Goal: Contribute content: Contribute content

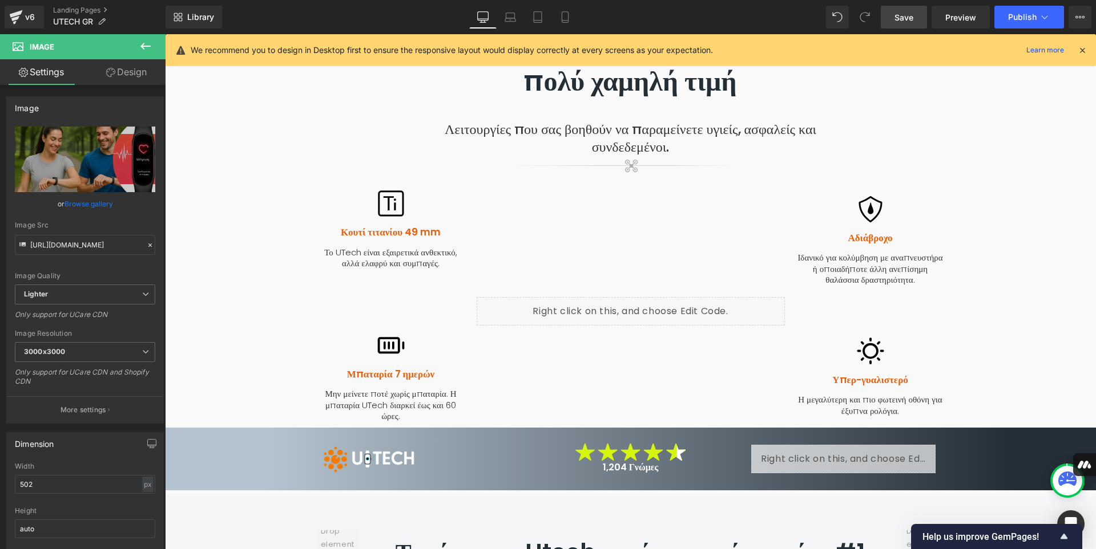
click at [900, 17] on span "Save" at bounding box center [903, 17] width 19 height 12
click at [78, 12] on link "Landing Pages" at bounding box center [109, 10] width 112 height 9
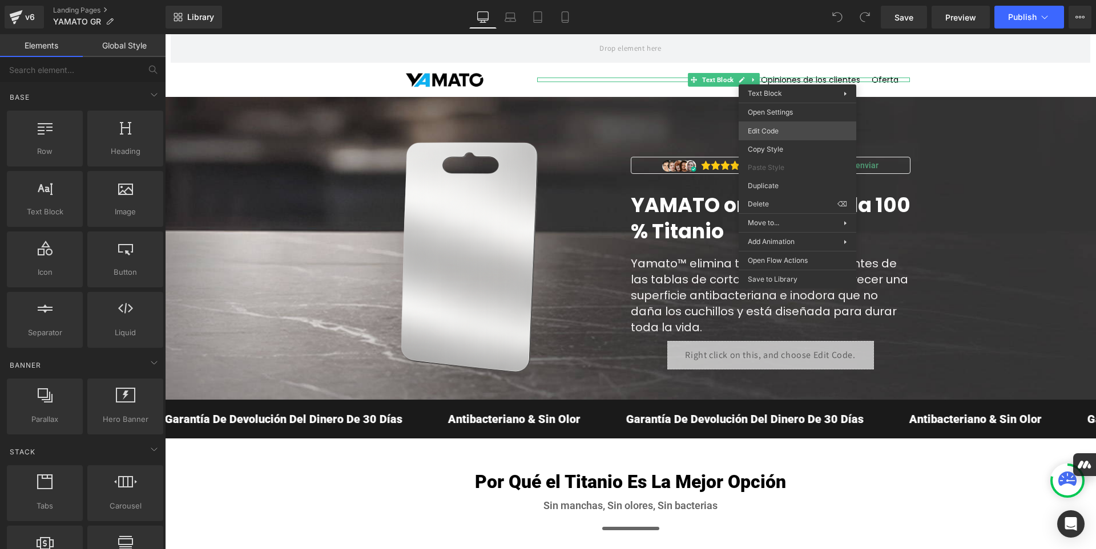
click at [768, 0] on div "You are previewing how the will restyle your page. You can not edit Elements in…" at bounding box center [548, 0] width 1096 height 0
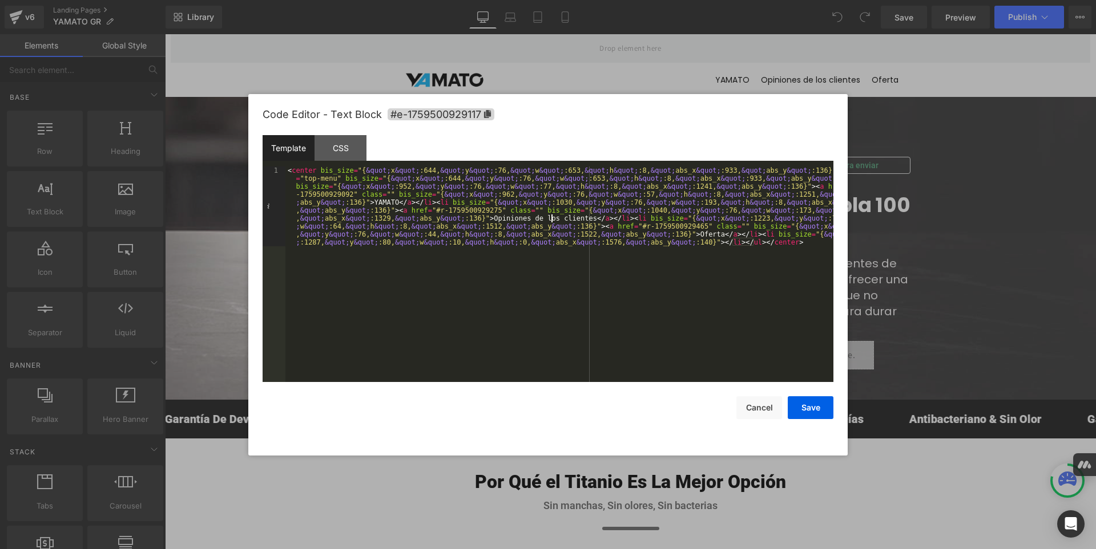
click at [551, 219] on div "< center bis_size = "{ &quot; x &quot; :644, &quot; y &quot; :76, &quot; w &quo…" at bounding box center [559, 354] width 548 height 375
drag, startPoint x: 568, startPoint y: 218, endPoint x: 476, endPoint y: 217, distance: 91.9
click at [476, 217] on div "< center bis_size = "{ &quot; x &quot; :644, &quot; y &quot; :76, &quot; w &quo…" at bounding box center [559, 354] width 548 height 375
click at [652, 233] on div "< center bis_size = "{ &quot; x &quot; :644, &quot; y &quot; :76, &quot; w &quo…" at bounding box center [559, 354] width 548 height 375
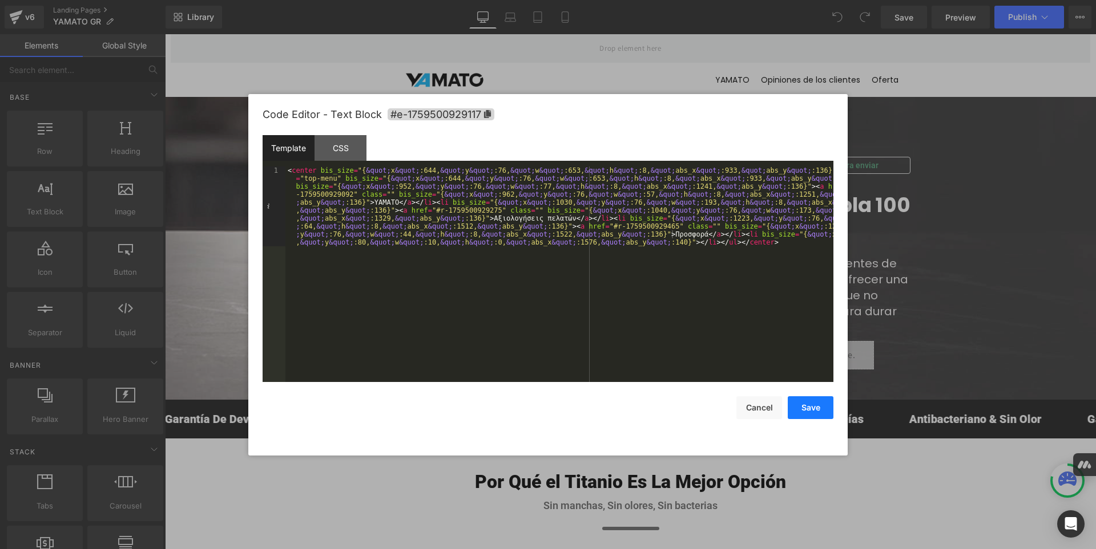
click at [807, 410] on button "Save" at bounding box center [810, 408] width 46 height 23
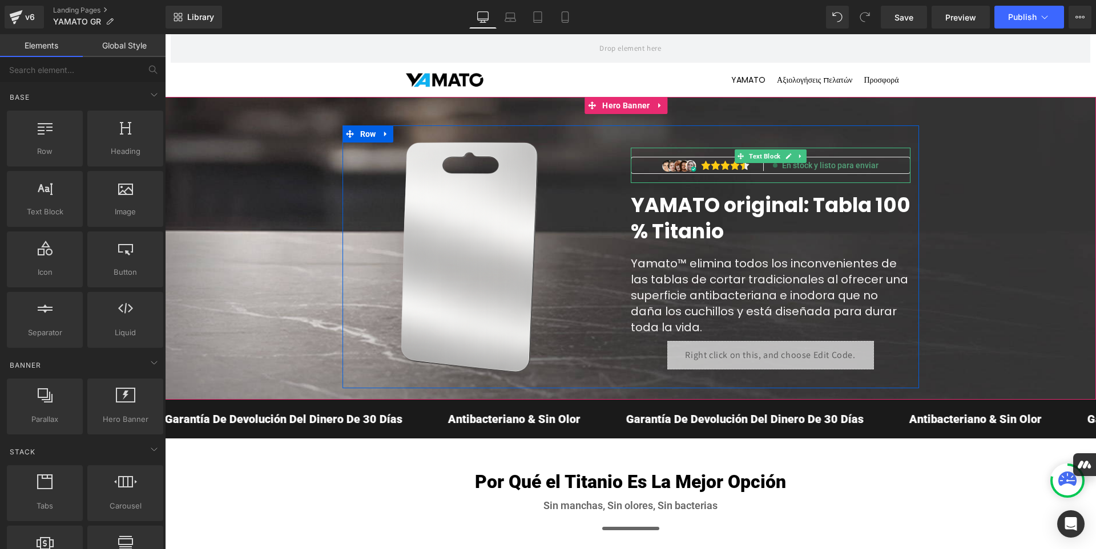
click at [878, 165] on div "En stock y listo para enviar" at bounding box center [770, 165] width 278 height 16
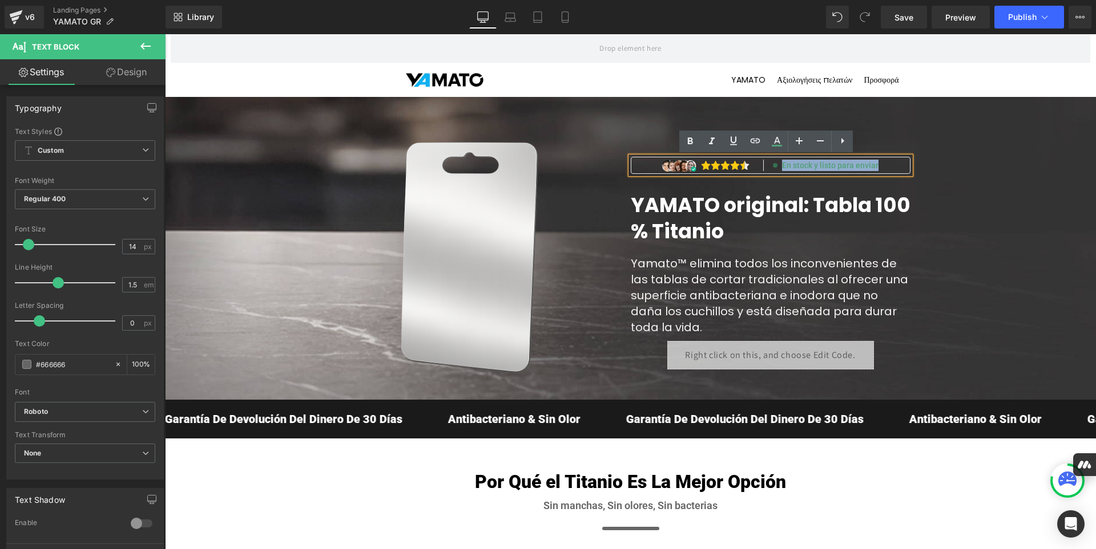
drag, startPoint x: 878, startPoint y: 165, endPoint x: 778, endPoint y: 169, distance: 99.9
click at [778, 169] on div "En stock y listo para enviar" at bounding box center [770, 165] width 278 height 16
paste div
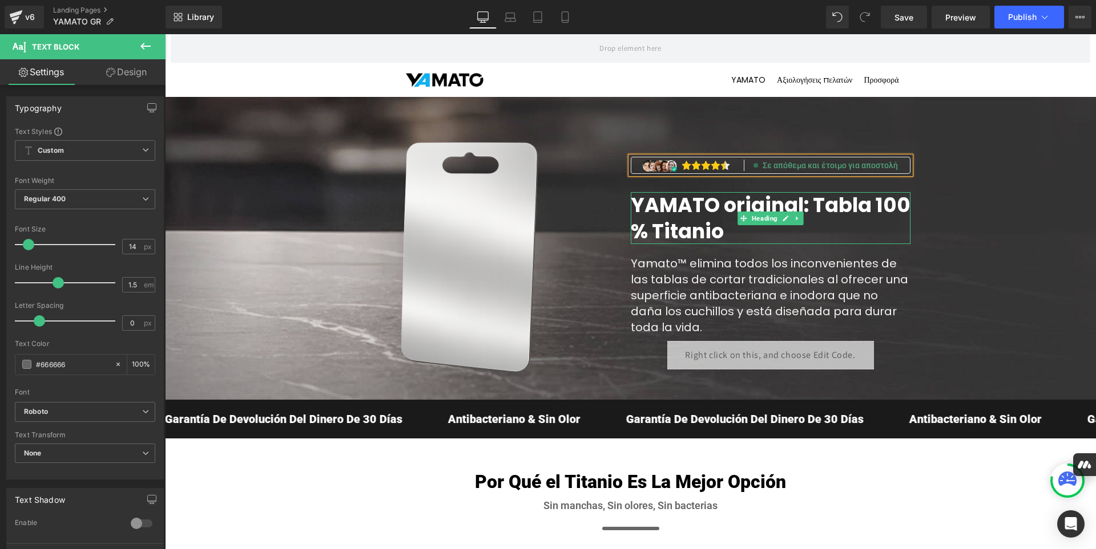
click at [727, 232] on h1 "YAMATO original: Tabla 100 % Titanio" at bounding box center [770, 218] width 280 height 52
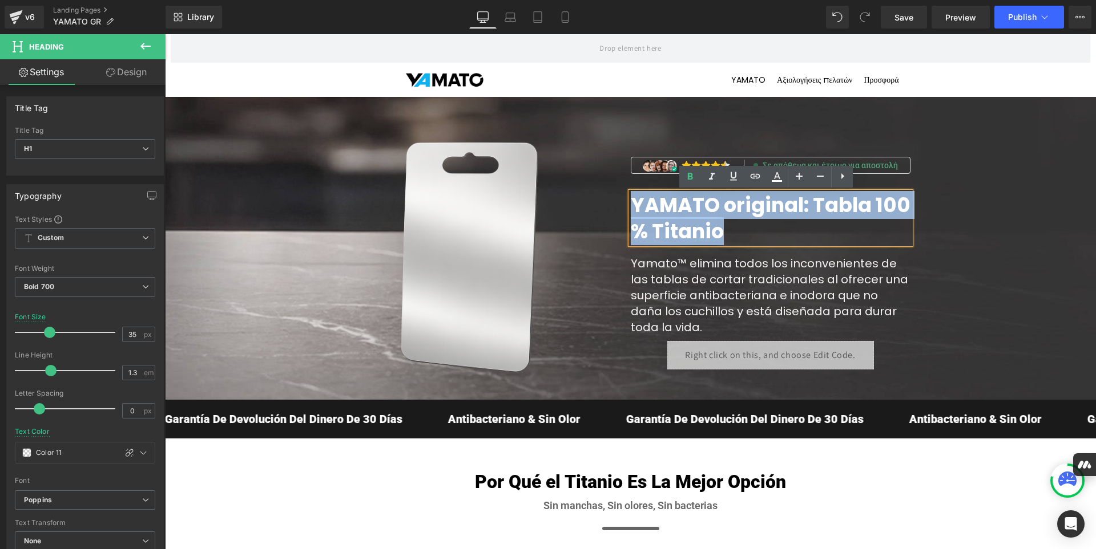
drag, startPoint x: 727, startPoint y: 232, endPoint x: 630, endPoint y: 210, distance: 99.5
click at [630, 210] on h1 "YAMATO original: Tabla 100 % Titanio" at bounding box center [770, 218] width 280 height 52
paste div
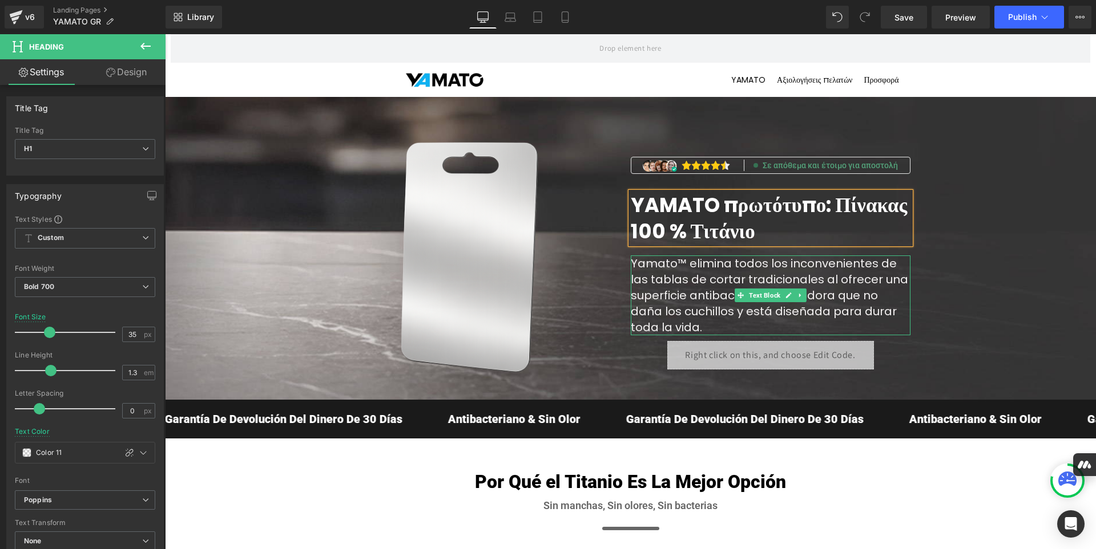
click at [676, 326] on p "Yamato™ elimina todos los inconvenientes de las tablas de cortar tradicionales …" at bounding box center [770, 296] width 280 height 80
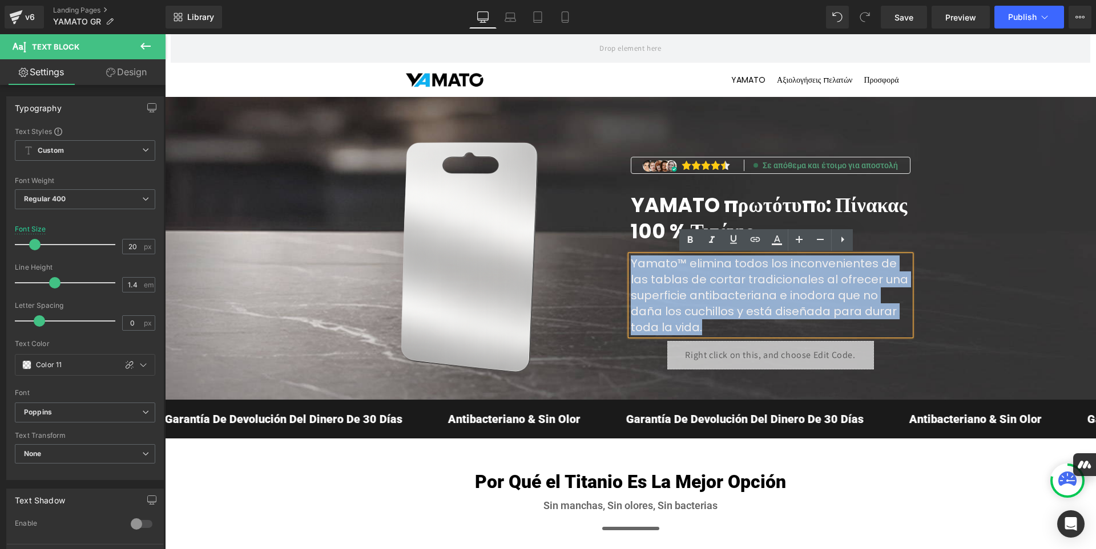
drag, startPoint x: 676, startPoint y: 326, endPoint x: 628, endPoint y: 266, distance: 77.1
click at [630, 266] on p "Yamato™ elimina todos los inconvenientes de las tablas de cortar tradicionales …" at bounding box center [770, 296] width 280 height 80
paste div
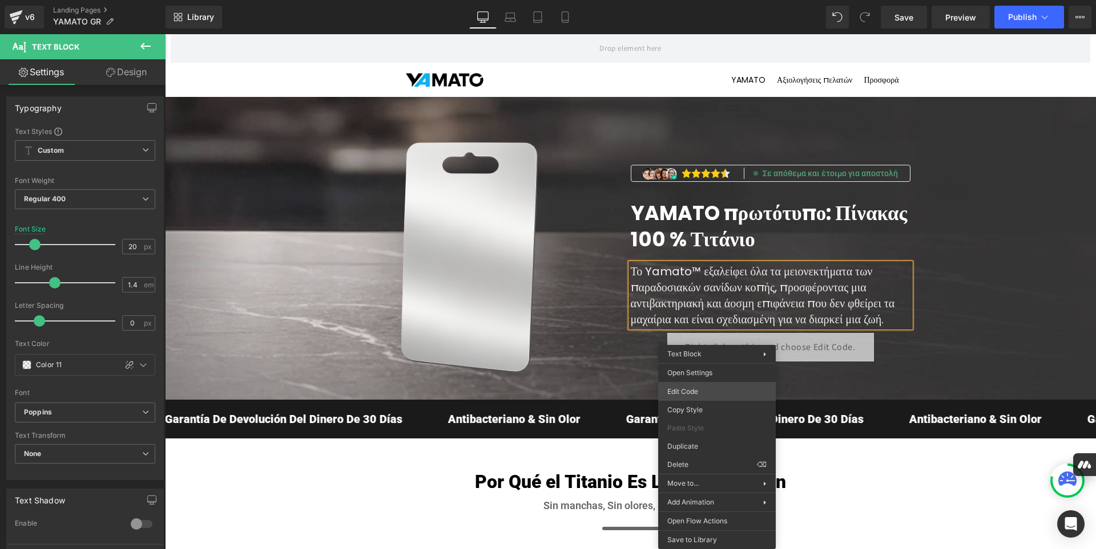
click at [698, 0] on div "You are previewing how the will restyle your page. You can not edit Elements in…" at bounding box center [548, 0] width 1096 height 0
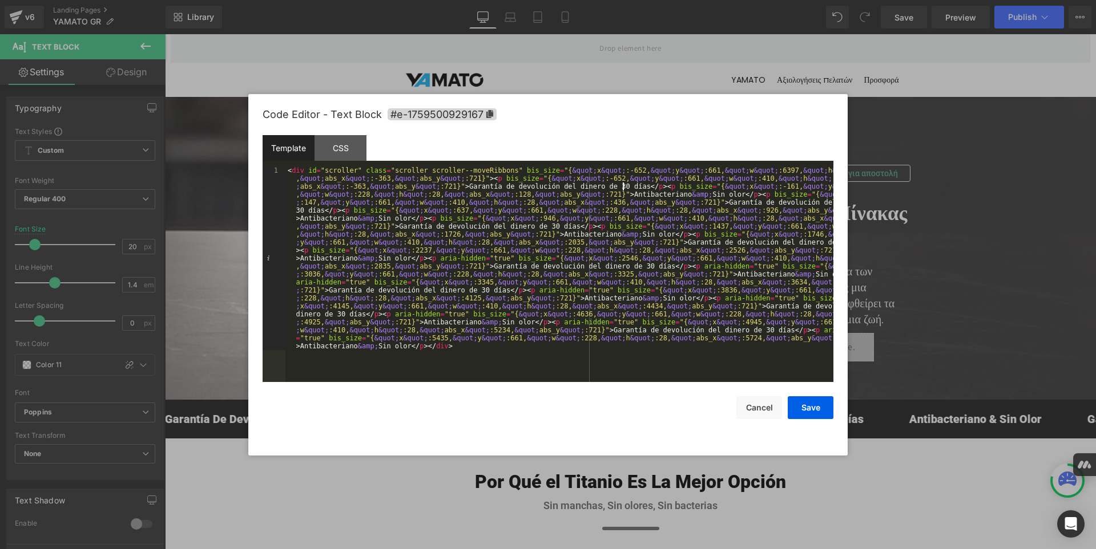
click at [621, 188] on div "< div id = "scroller" class = "scroller scroller--moveRibbons" bis_size = "{ &q…" at bounding box center [559, 458] width 548 height 583
drag, startPoint x: 620, startPoint y: 188, endPoint x: 455, endPoint y: 188, distance: 164.9
click at [455, 188] on div "< div id = "scroller" class = "scroller scroller--moveRibbons" bis_size = "{ &q…" at bounding box center [559, 458] width 548 height 583
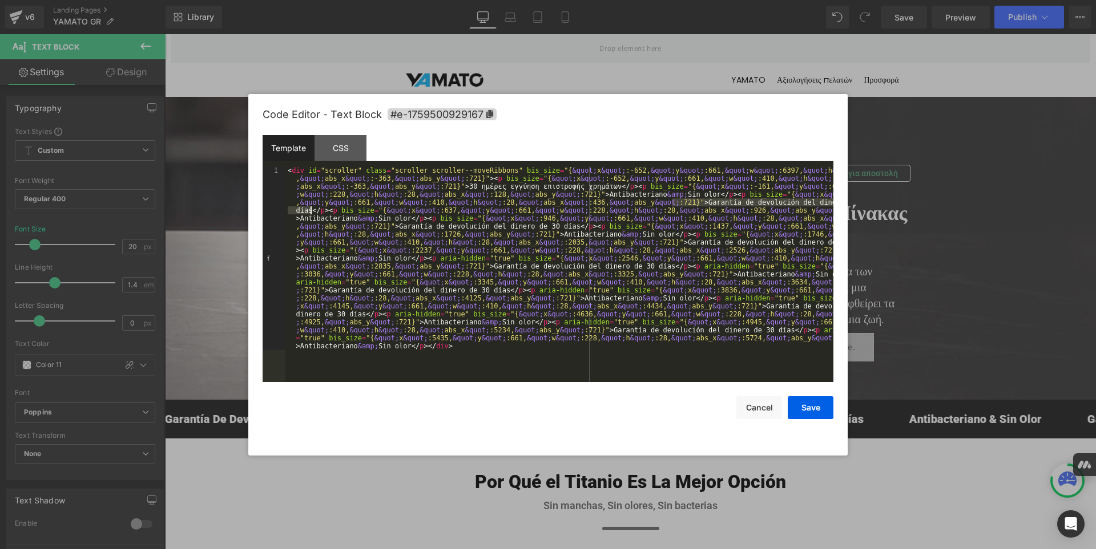
drag, startPoint x: 672, startPoint y: 204, endPoint x: 312, endPoint y: 213, distance: 360.7
click at [312, 213] on div "< div id = "scroller" class = "scroller scroller--moveRibbons" bis_size = "{ &q…" at bounding box center [559, 458] width 548 height 583
drag, startPoint x: 555, startPoint y: 227, endPoint x: 391, endPoint y: 227, distance: 164.3
click at [391, 227] on div "< div id = "scroller" class = "scroller scroller--moveRibbons" bis_size = "{ &q…" at bounding box center [559, 458] width 548 height 583
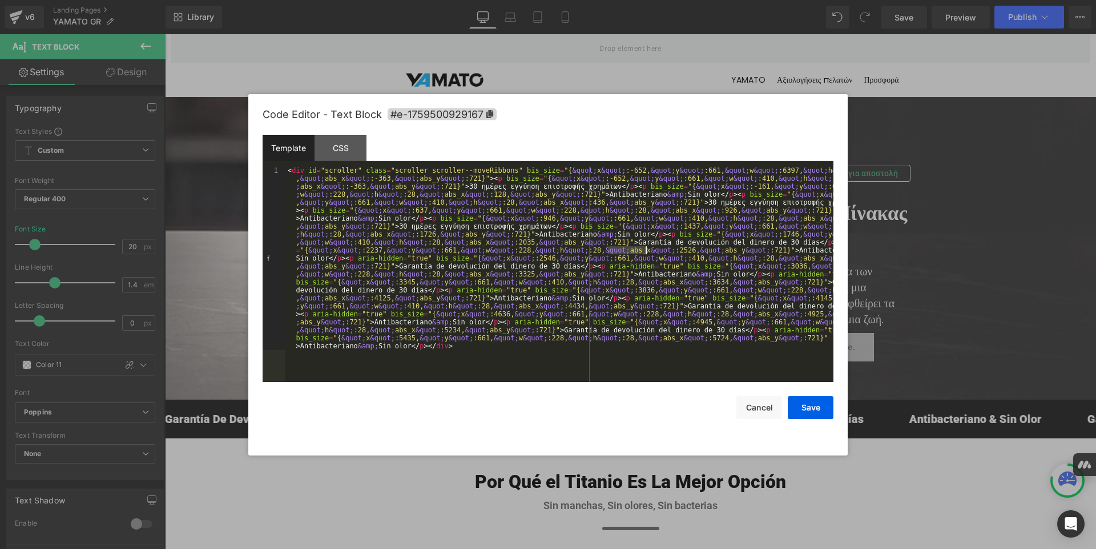
drag, startPoint x: 606, startPoint y: 246, endPoint x: 644, endPoint y: 248, distance: 37.7
click at [644, 248] on div "< div id = "scroller" class = "scroller scroller--moveRibbons" bis_size = "{ &q…" at bounding box center [559, 458] width 548 height 583
click at [608, 240] on div "< div id = "scroller" class = "scroller scroller--moveRibbons" bis_size = "{ &q…" at bounding box center [559, 458] width 548 height 583
drag, startPoint x: 608, startPoint y: 240, endPoint x: 773, endPoint y: 244, distance: 165.5
click at [773, 244] on div "< div id = "scroller" class = "scroller scroller--moveRibbons" bis_size = "{ &q…" at bounding box center [559, 458] width 548 height 583
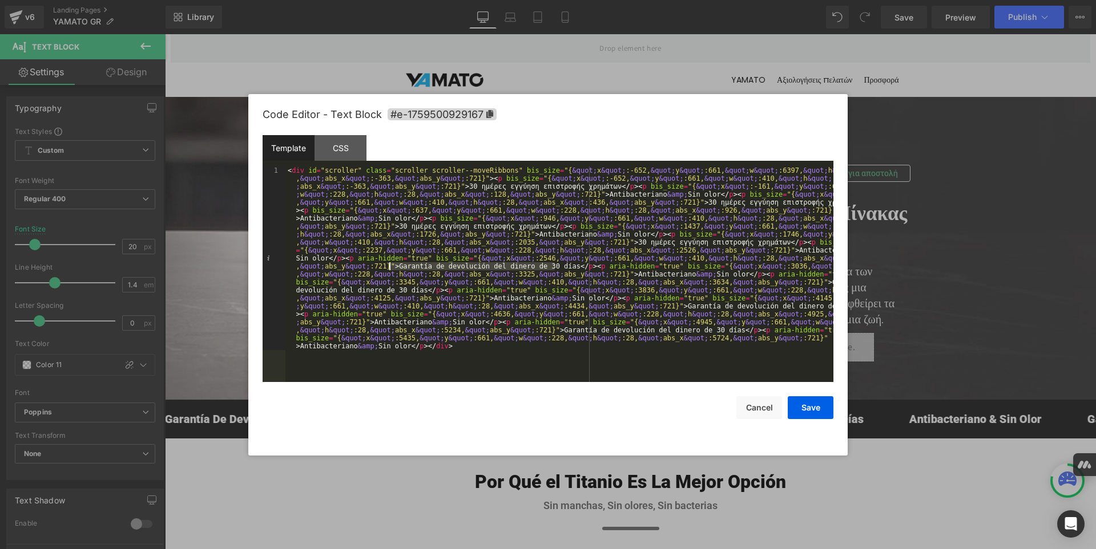
drag, startPoint x: 555, startPoint y: 266, endPoint x: 390, endPoint y: 265, distance: 165.5
click at [390, 265] on div "< div id = "scroller" class = "scroller scroller--moveRibbons" bis_size = "{ &q…" at bounding box center [559, 458] width 548 height 583
drag, startPoint x: 754, startPoint y: 281, endPoint x: 416, endPoint y: 292, distance: 337.9
click at [416, 292] on div "< div id = "scroller" class = "scroller scroller--moveRibbons" bis_size = "{ &q…" at bounding box center [559, 458] width 548 height 583
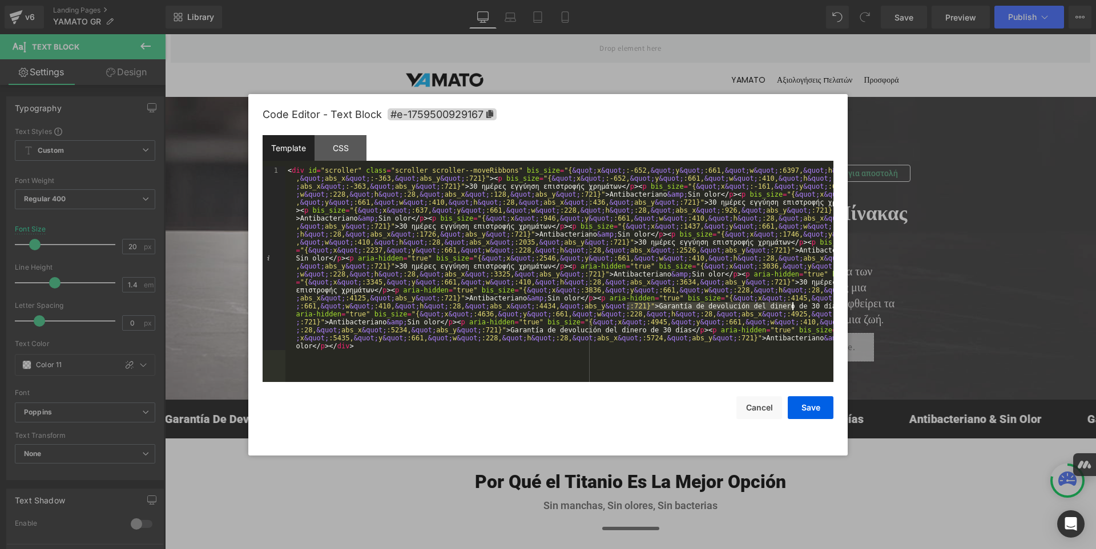
drag, startPoint x: 626, startPoint y: 306, endPoint x: 791, endPoint y: 306, distance: 165.5
click at [791, 306] on div "< div id = "scroller" class = "scroller scroller--moveRibbons" bis_size = "{ &q…" at bounding box center [559, 458] width 548 height 583
drag, startPoint x: 491, startPoint y: 330, endPoint x: 657, endPoint y: 330, distance: 165.5
click at [657, 330] on div "< div id = "scroller" class = "scroller scroller--moveRibbons" bis_size = "{ &q…" at bounding box center [559, 458] width 548 height 583
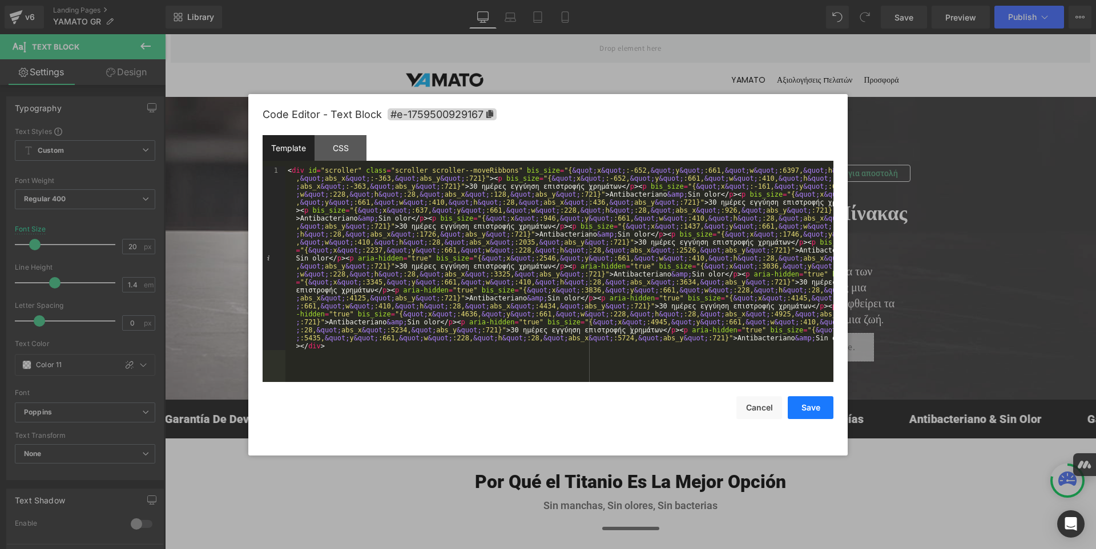
click at [803, 402] on button "Save" at bounding box center [810, 408] width 46 height 23
click at [758, 0] on div "You are previewing how the will restyle your page. You can not edit Elements in…" at bounding box center [548, 0] width 1096 height 0
click at [613, 192] on div "< div id = "scroller" class = "scroller scroller--moveRibbons" bis_size = "{ &q…" at bounding box center [559, 458] width 548 height 583
click at [325, 217] on div "< div id = "scroller" class = "scroller scroller--moveRibbons" bis_size = "{ &q…" at bounding box center [559, 458] width 548 height 583
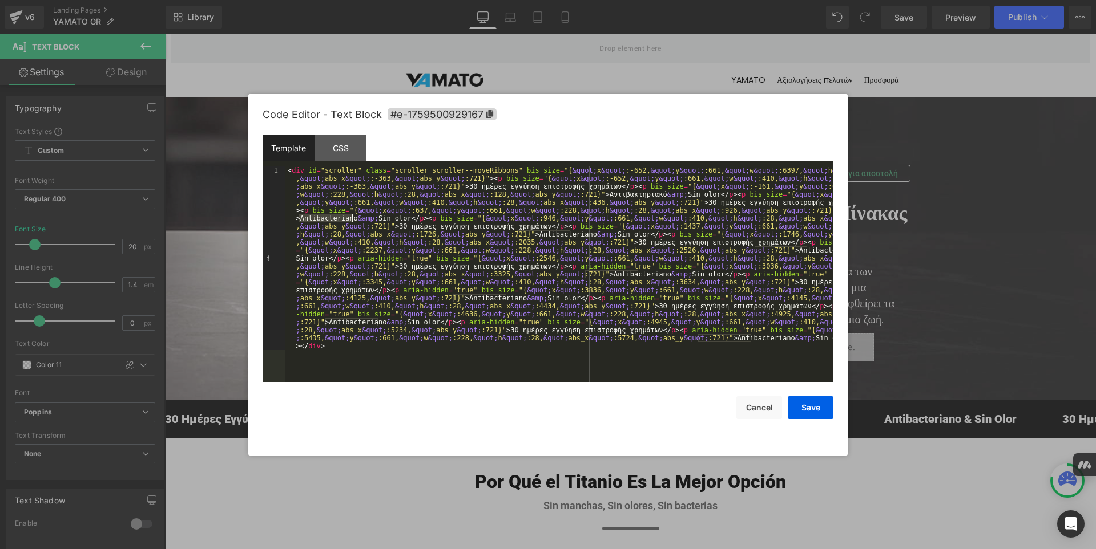
click at [325, 217] on div "< div id = "scroller" class = "scroller scroller--moveRibbons" bis_size = "{ &q…" at bounding box center [559, 458] width 548 height 583
click at [535, 236] on div "< div id = "scroller" class = "scroller scroller--moveRibbons" bis_size = "{ &q…" at bounding box center [559, 458] width 548 height 583
click at [767, 250] on div "< div id = "scroller" class = "scroller scroller--moveRibbons" bis_size = "{ &q…" at bounding box center [559, 458] width 548 height 583
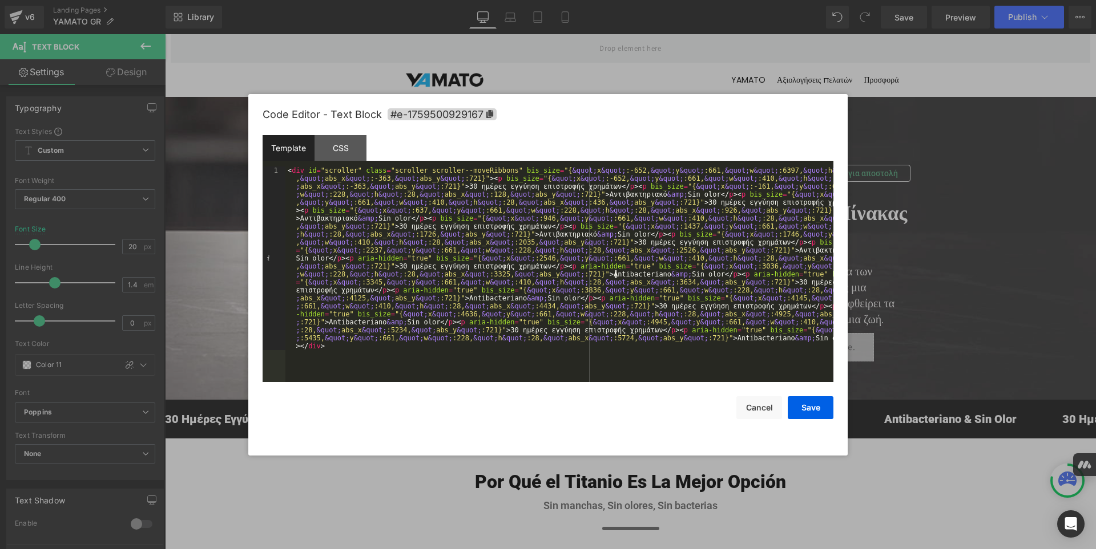
click at [613, 277] on div "< div id = "scroller" class = "scroller scroller--moveRibbons" bis_size = "{ &q…" at bounding box center [559, 458] width 548 height 583
click at [486, 299] on div "< div id = "scroller" class = "scroller scroller--moveRibbons" bis_size = "{ &q…" at bounding box center [559, 458] width 548 height 583
click at [354, 324] on div "< div id = "scroller" class = "scroller scroller--moveRibbons" bis_size = "{ &q…" at bounding box center [559, 458] width 548 height 583
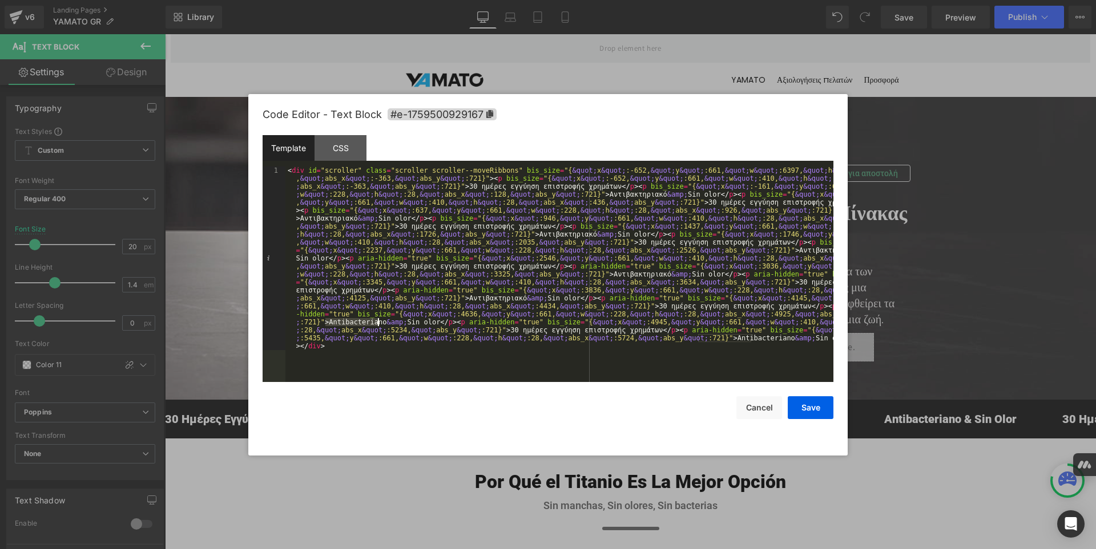
click at [354, 324] on div "< div id = "scroller" class = "scroller scroller--moveRibbons" bis_size = "{ &q…" at bounding box center [559, 458] width 548 height 583
click at [721, 339] on div "< div id = "scroller" class = "scroller scroller--moveRibbons" bis_size = "{ &q…" at bounding box center [559, 458] width 548 height 583
drag, startPoint x: 661, startPoint y: 195, endPoint x: 689, endPoint y: 195, distance: 28.0
click at [689, 195] on div "< div id = "scroller" class = "scroller scroller--moveRibbons" bis_size = "{ &q…" at bounding box center [559, 458] width 548 height 583
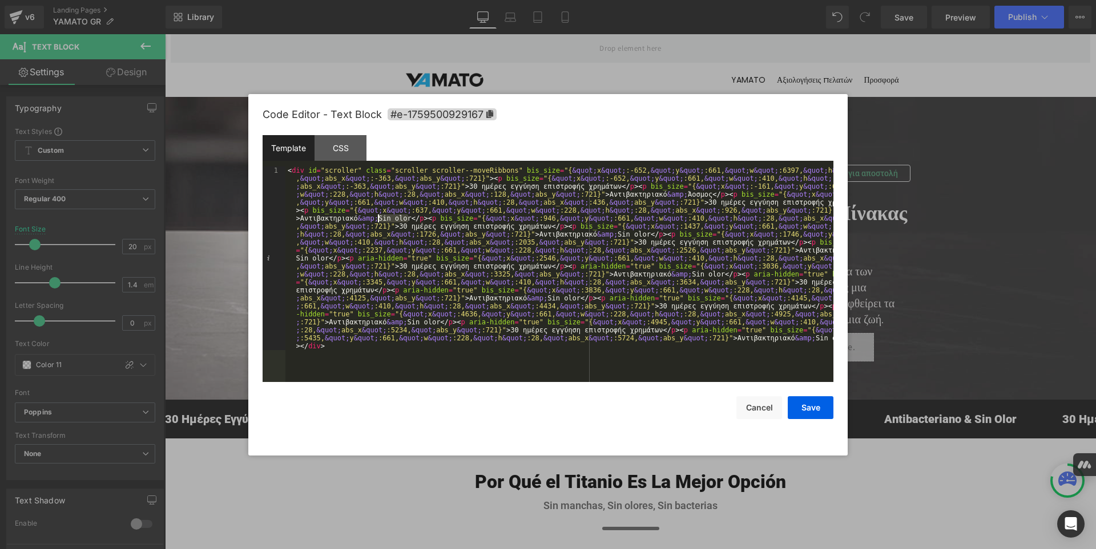
drag, startPoint x: 408, startPoint y: 219, endPoint x: 378, endPoint y: 219, distance: 29.7
click at [378, 219] on div "< div id = "scroller" class = "scroller scroller--moveRibbons" bis_size = "{ &q…" at bounding box center [559, 458] width 548 height 583
drag, startPoint x: 625, startPoint y: 235, endPoint x: 597, endPoint y: 235, distance: 28.0
click at [597, 235] on div "< div id = "scroller" class = "scroller scroller--moveRibbons" bis_size = "{ &q…" at bounding box center [559, 458] width 548 height 583
click at [325, 257] on div "< div id = "scroller" class = "scroller scroller--moveRibbons" bis_size = "{ &q…" at bounding box center [559, 458] width 548 height 583
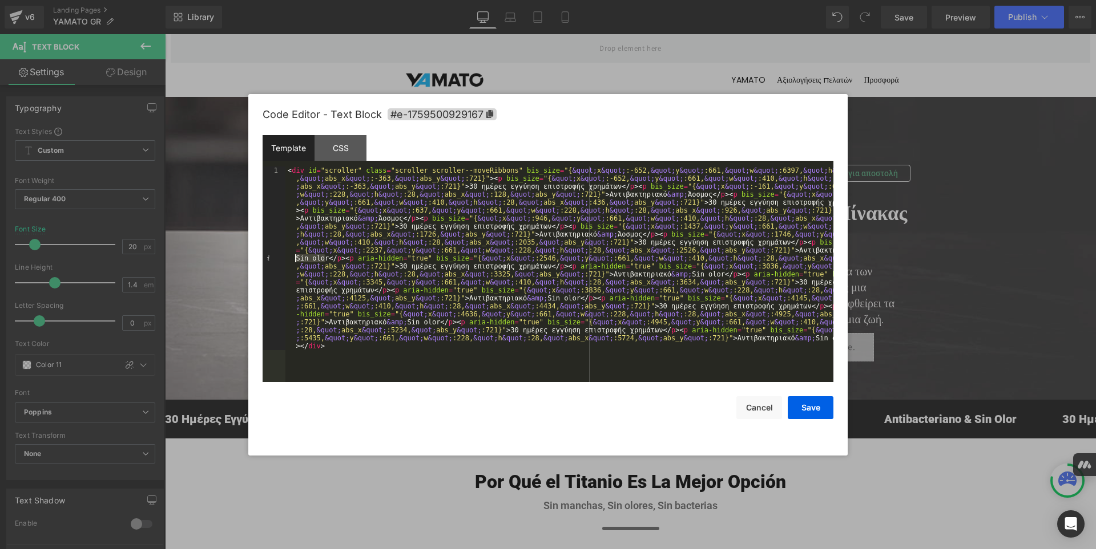
drag, startPoint x: 325, startPoint y: 257, endPoint x: 297, endPoint y: 260, distance: 28.7
click at [297, 260] on div "< div id = "scroller" class = "scroller scroller--moveRibbons" bis_size = "{ &q…" at bounding box center [559, 458] width 548 height 583
click at [694, 274] on div "< div id = "scroller" class = "scroller scroller--moveRibbons" bis_size = "{ &q…" at bounding box center [559, 458] width 548 height 583
drag, startPoint x: 694, startPoint y: 274, endPoint x: 665, endPoint y: 274, distance: 28.5
click at [665, 274] on div "< div id = "scroller" class = "scroller scroller--moveRibbons" bis_size = "{ &q…" at bounding box center [559, 458] width 548 height 583
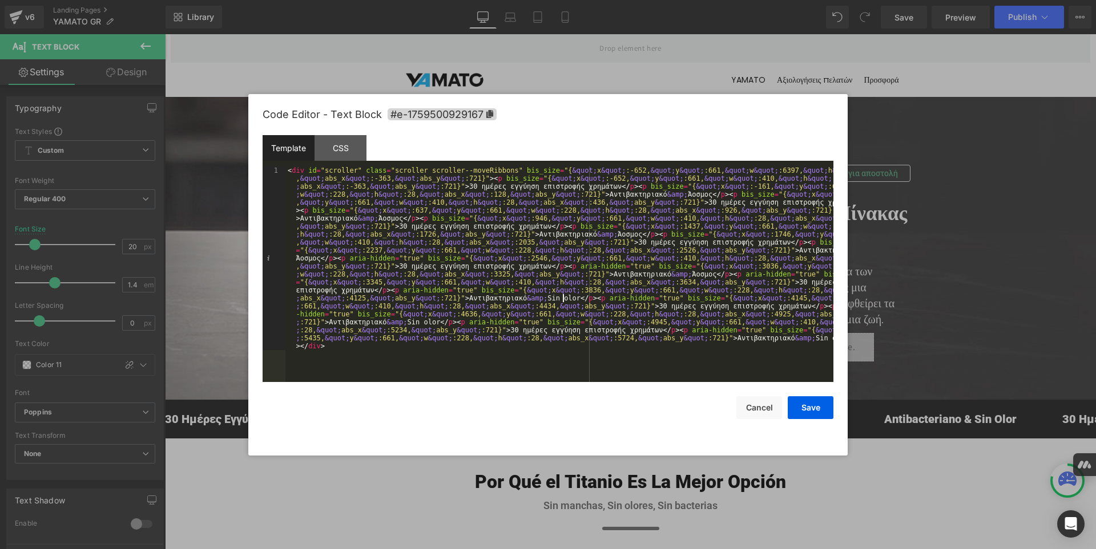
click at [563, 299] on div "< div id = "scroller" class = "scroller scroller--moveRibbons" bis_size = "{ &q…" at bounding box center [559, 458] width 548 height 583
drag, startPoint x: 563, startPoint y: 299, endPoint x: 534, endPoint y: 299, distance: 29.1
click at [534, 299] on div "< div id = "scroller" class = "scroller scroller--moveRibbons" bis_size = "{ &q…" at bounding box center [559, 458] width 548 height 583
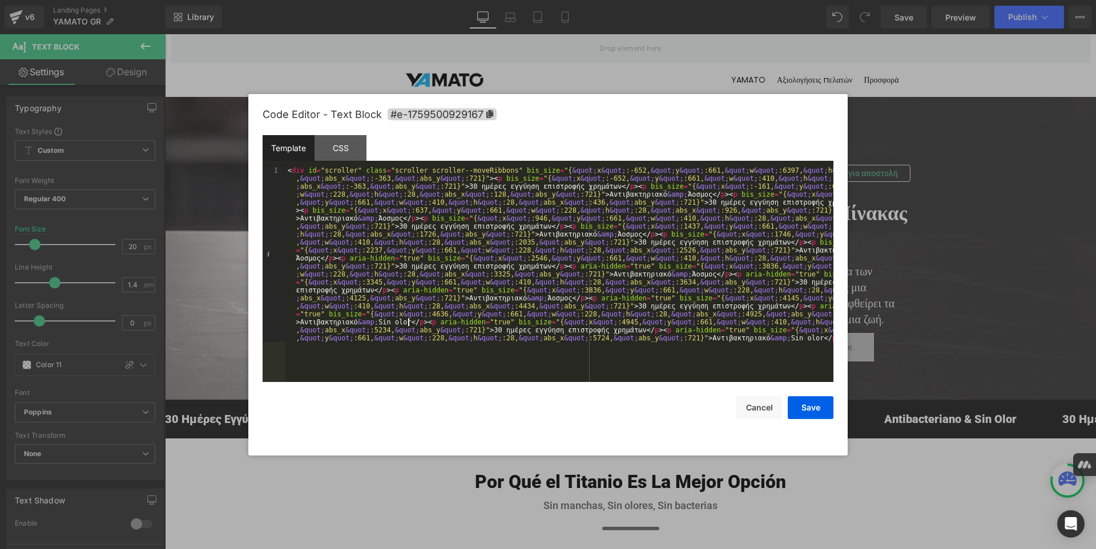
click at [407, 321] on div "< div id = "scroller" class = "scroller scroller--moveRibbons" bis_size = "{ &q…" at bounding box center [559, 450] width 548 height 567
drag, startPoint x: 407, startPoint y: 321, endPoint x: 378, endPoint y: 323, distance: 29.1
click at [378, 323] on div "< div id = "scroller" class = "scroller scroller--moveRibbons" bis_size = "{ &q…" at bounding box center [559, 450] width 548 height 567
drag, startPoint x: 761, startPoint y: 340, endPoint x: 733, endPoint y: 340, distance: 28.5
click at [733, 340] on div "< div id = "scroller" class = "scroller scroller--moveRibbons" bis_size = "{ &q…" at bounding box center [559, 450] width 548 height 567
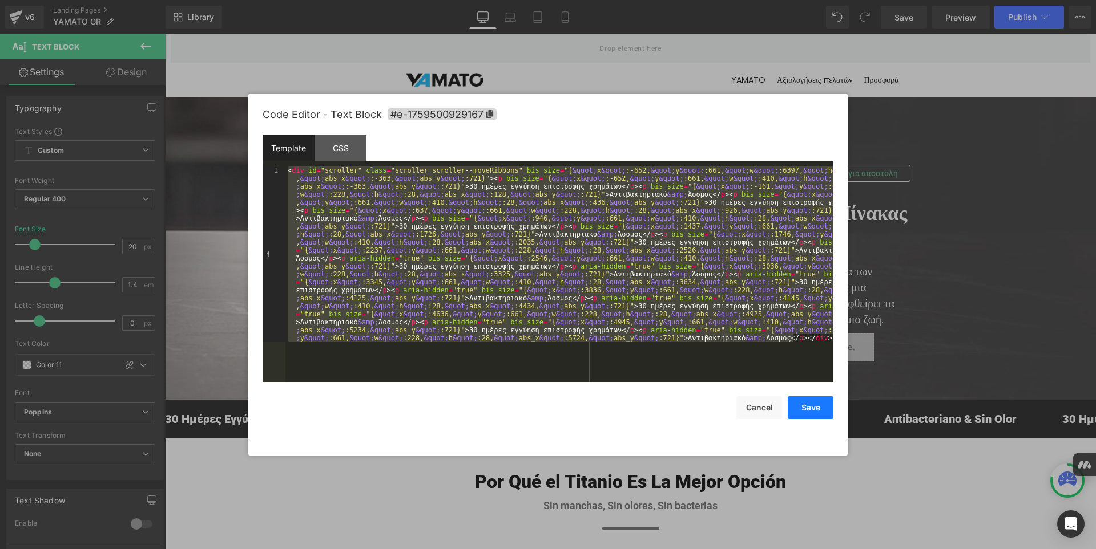
click at [807, 408] on button "Save" at bounding box center [810, 408] width 46 height 23
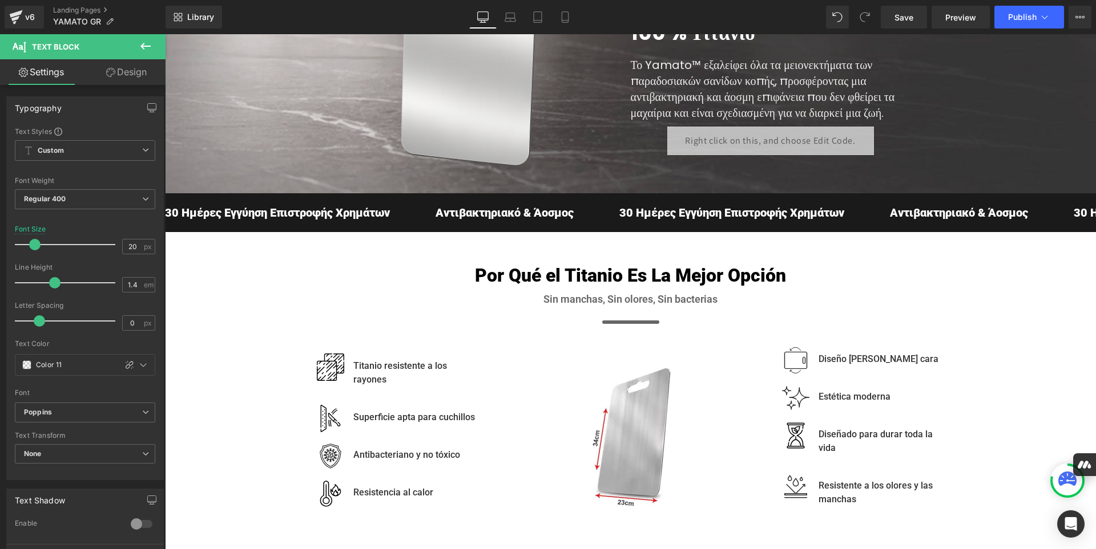
scroll to position [207, 0]
click at [903, 18] on span "Save" at bounding box center [903, 17] width 19 height 12
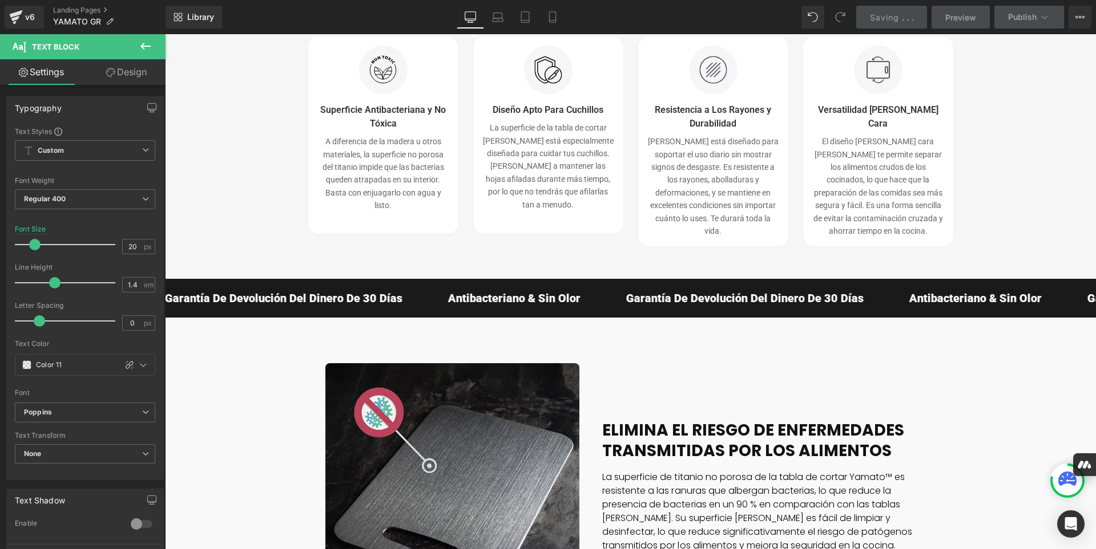
scroll to position [2092, 0]
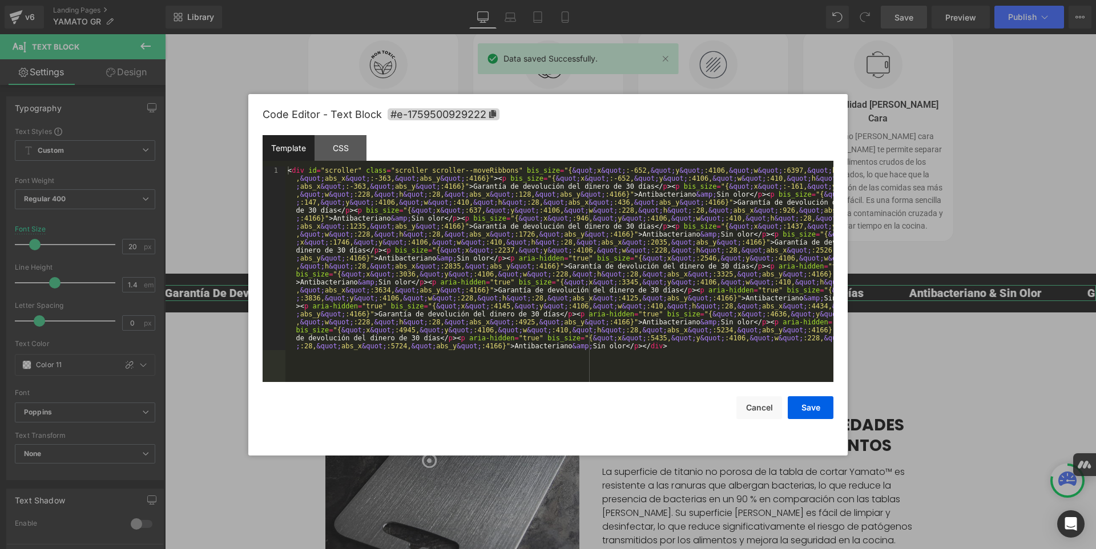
click at [716, 0] on div "You are previewing how the will restyle your page. You can not edit Elements in…" at bounding box center [548, 0] width 1096 height 0
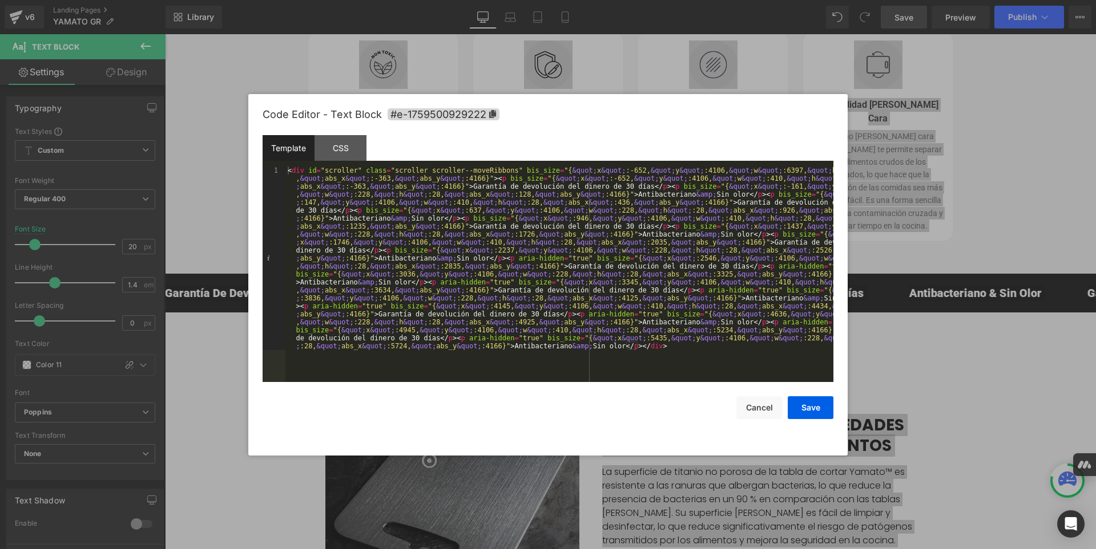
click at [712, 356] on div "< div id = "scroller" class = "scroller scroller--moveRibbons" bis_size = "{ &q…" at bounding box center [559, 458] width 548 height 583
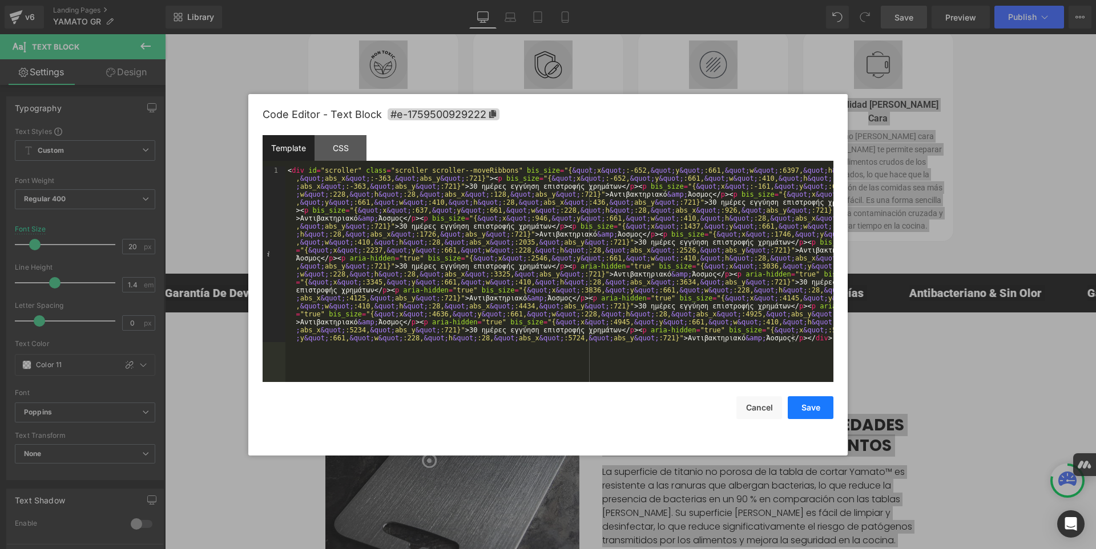
click at [809, 407] on button "Save" at bounding box center [810, 408] width 46 height 23
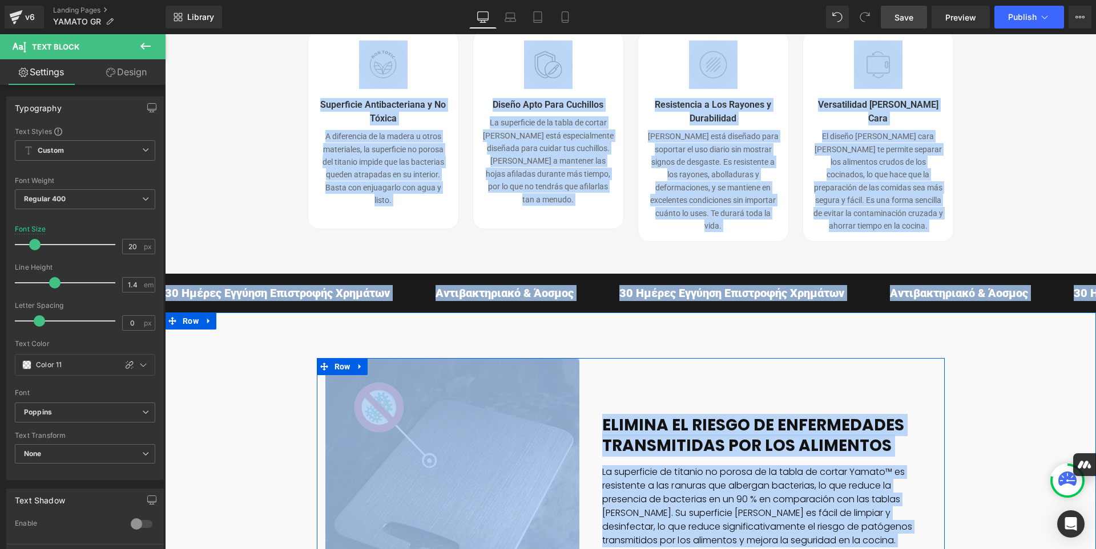
click at [825, 362] on div "ELIMINA EL RIESGO DE ENFERMEDADES TRANSMITIDAS POR LOS ALIMENTOS Heading La sup…" at bounding box center [757, 485] width 356 height 254
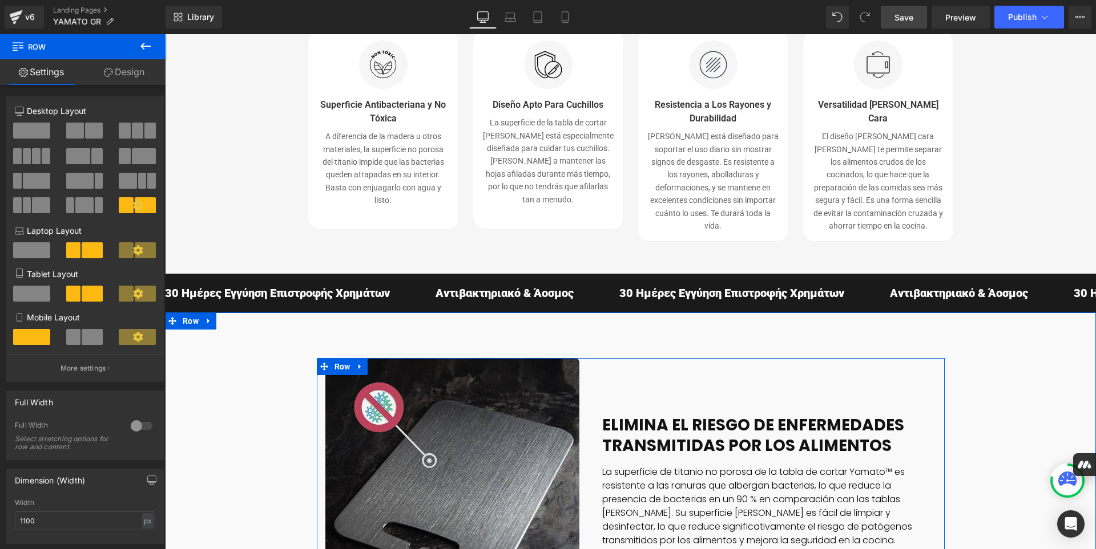
click at [825, 362] on div "ELIMINA EL RIESGO DE ENFERMEDADES TRANSMITIDAS POR LOS ALIMENTOS Heading La sup…" at bounding box center [757, 485] width 356 height 254
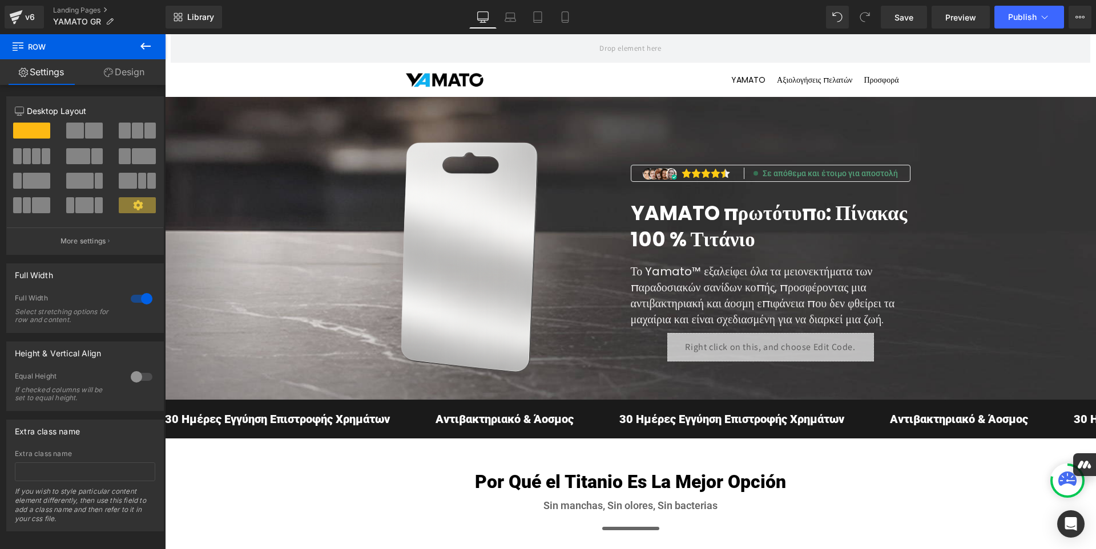
click at [906, 22] on span "Save" at bounding box center [903, 17] width 19 height 12
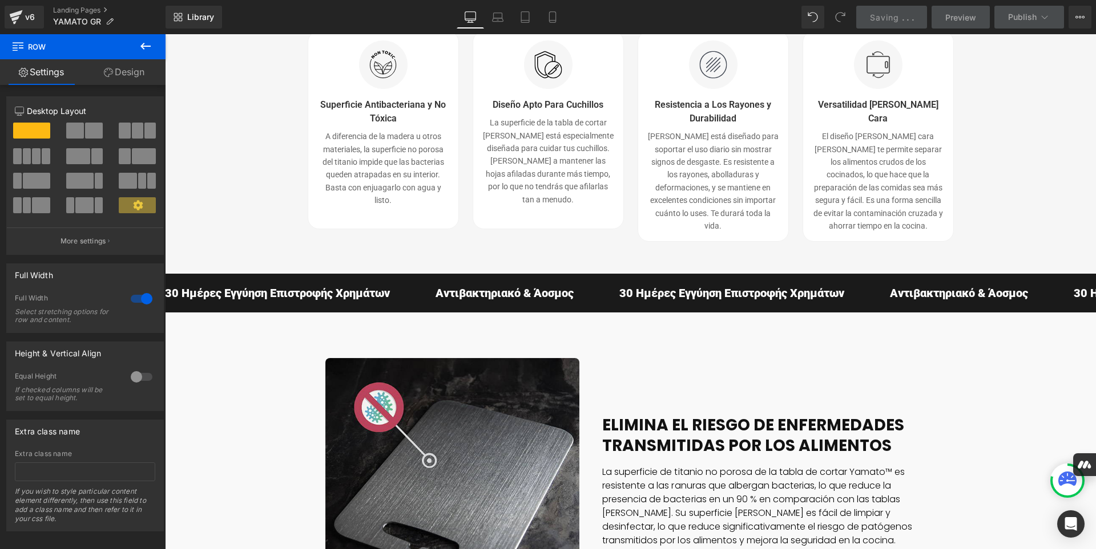
click at [786, 273] on div "Invierte En Una Tabla De Cortar Que Te Dure Toda La Vida. Heading Esta Tabla De…" at bounding box center [630, 63] width 931 height 422
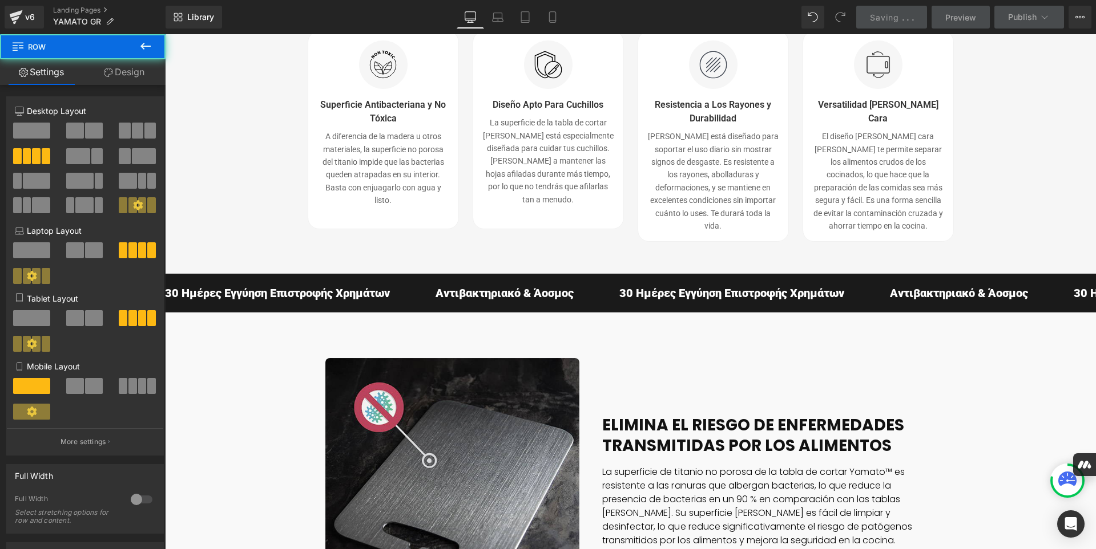
scroll to position [0, 0]
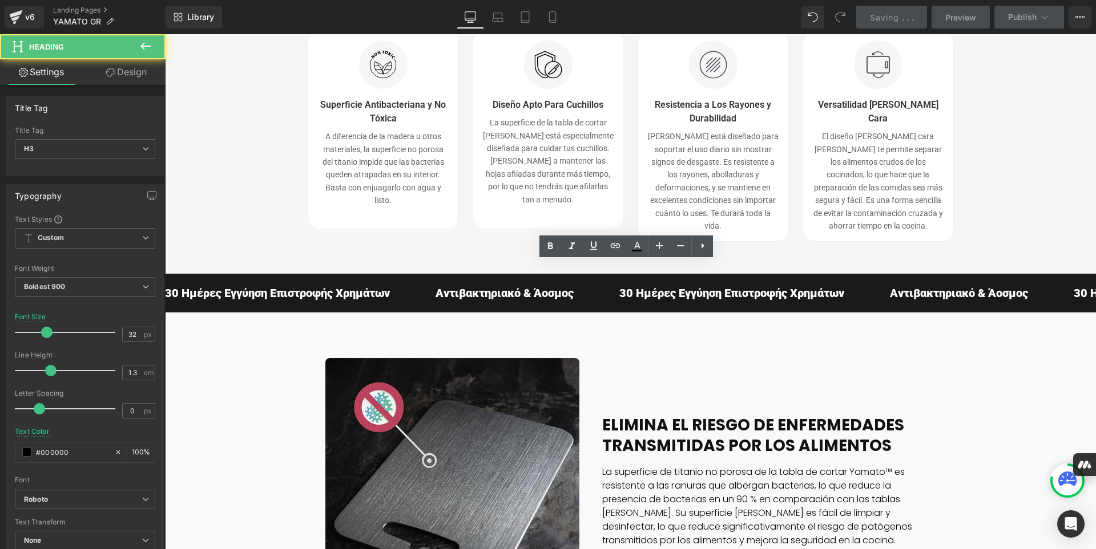
scroll to position [209, 0]
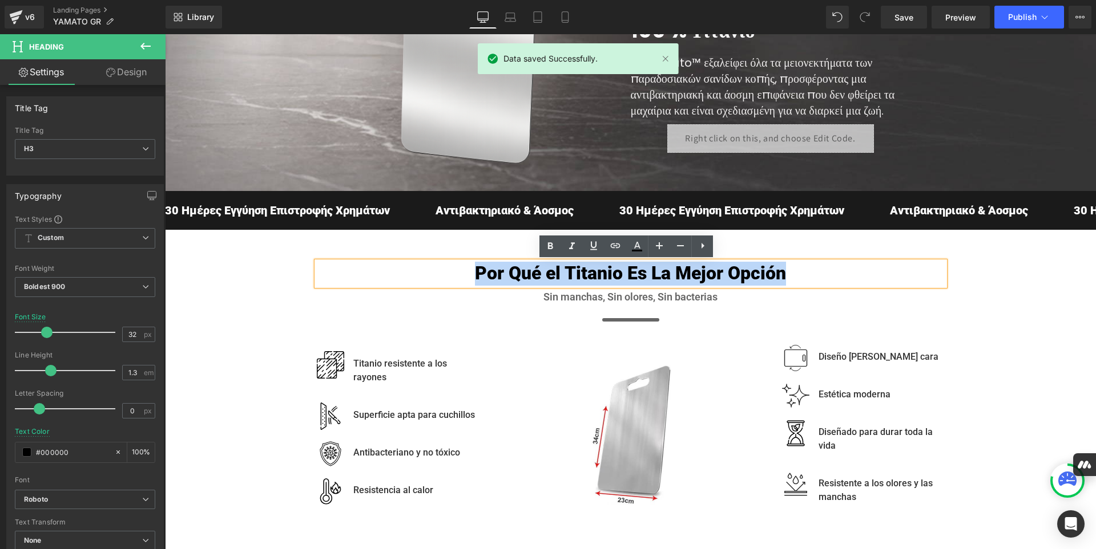
drag, startPoint x: 784, startPoint y: 274, endPoint x: 471, endPoint y: 275, distance: 313.2
click at [471, 275] on h3 "Por Qué el Titanio Es La Mejor Opción" at bounding box center [631, 274] width 628 height 24
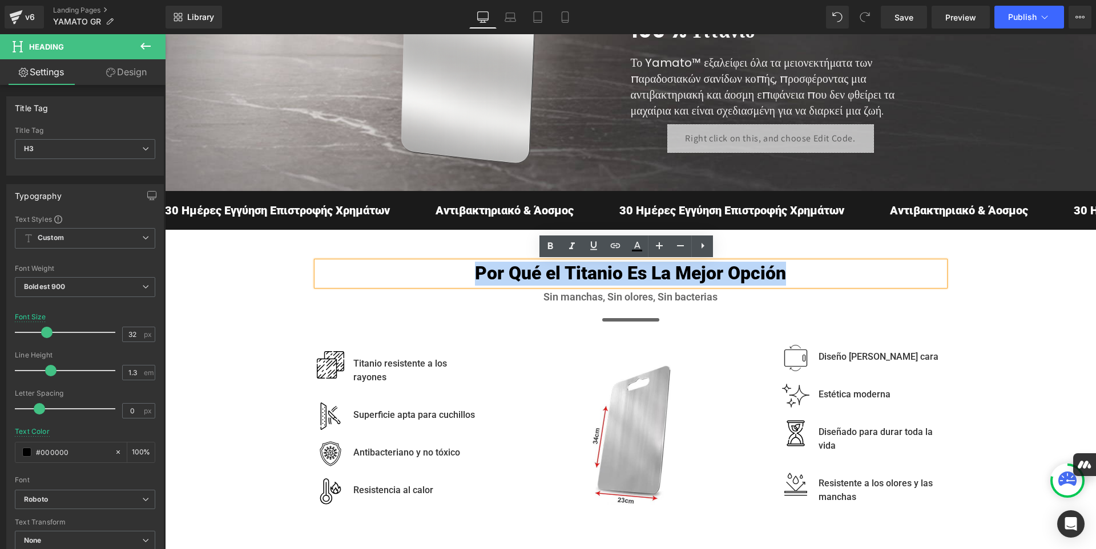
paste div
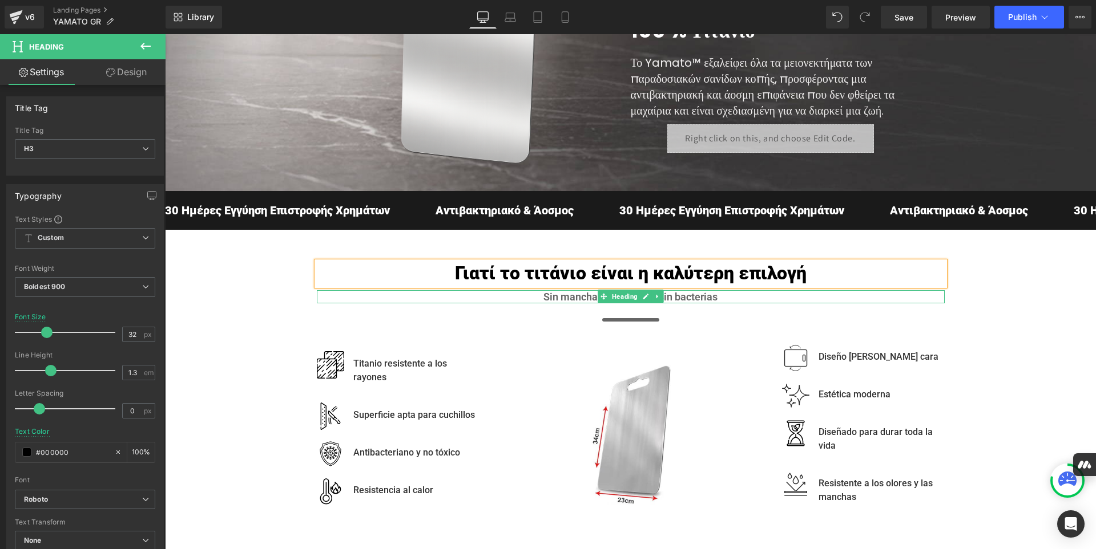
click at [714, 297] on h4 "Sin manchas, Sin olores, Sin bacterias" at bounding box center [631, 296] width 628 height 13
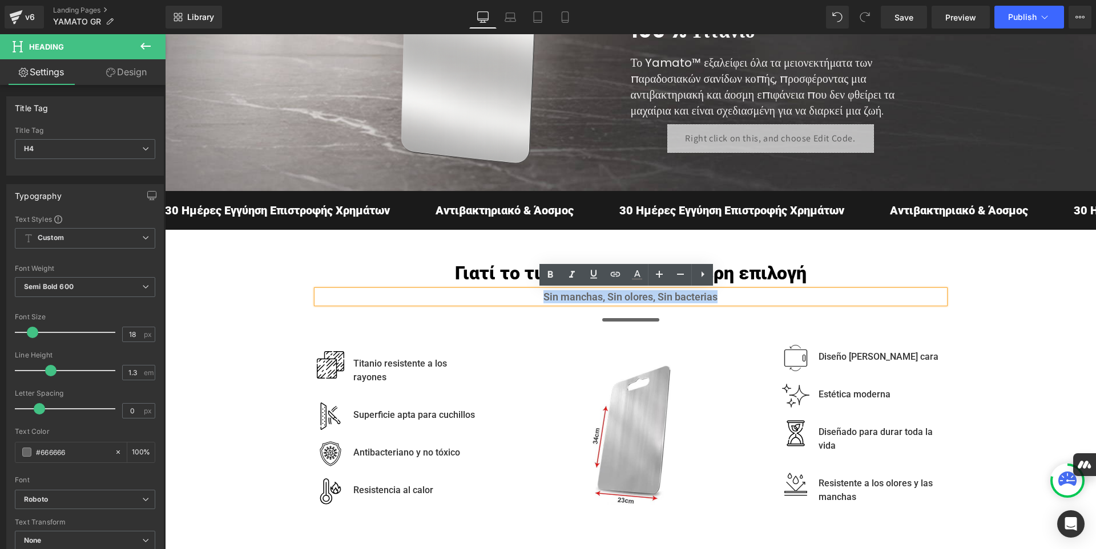
drag, startPoint x: 714, startPoint y: 297, endPoint x: 537, endPoint y: 295, distance: 176.9
click at [537, 295] on h4 "Sin manchas, Sin olores, Sin bacterias" at bounding box center [631, 296] width 628 height 13
paste div
copy h4 "Sin manchas, Sin olores, Sin bacterias"
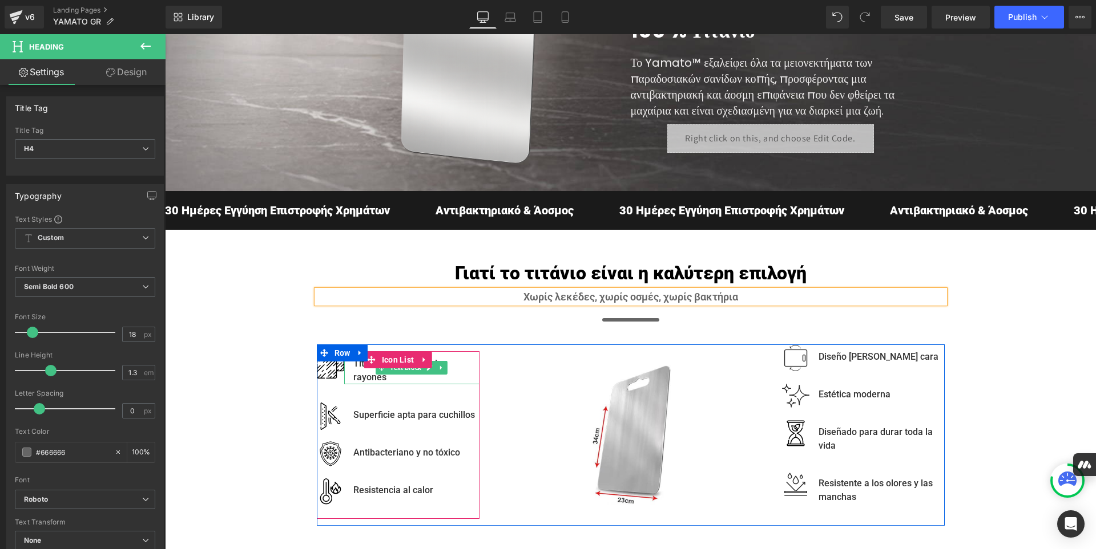
click at [392, 378] on p "Titanio resistente a los rayones" at bounding box center [416, 370] width 126 height 27
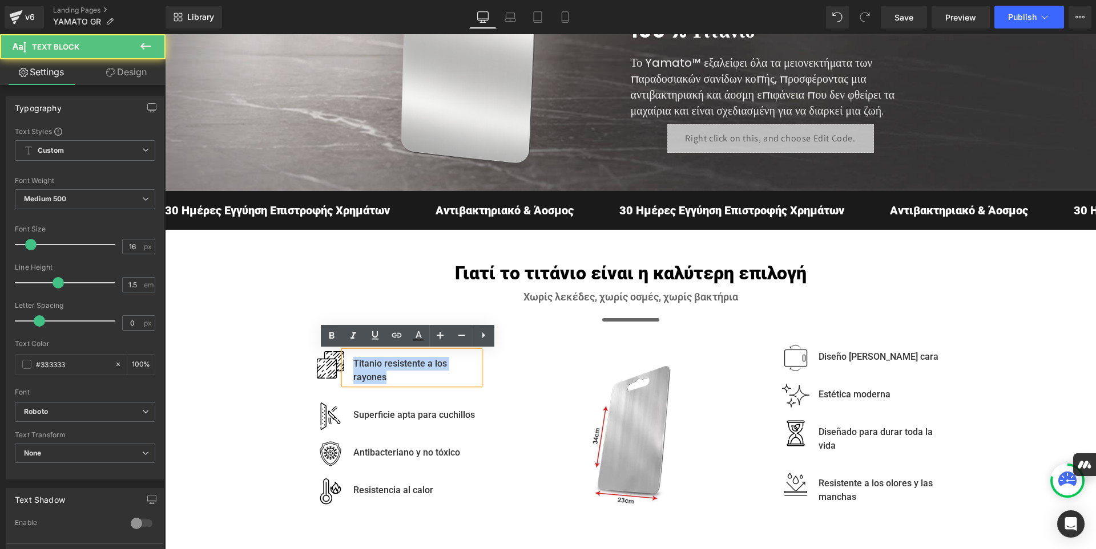
drag, startPoint x: 386, startPoint y: 378, endPoint x: 349, endPoint y: 363, distance: 40.5
click at [353, 363] on p "Titanio resistente a los rayones" at bounding box center [416, 370] width 126 height 27
paste div
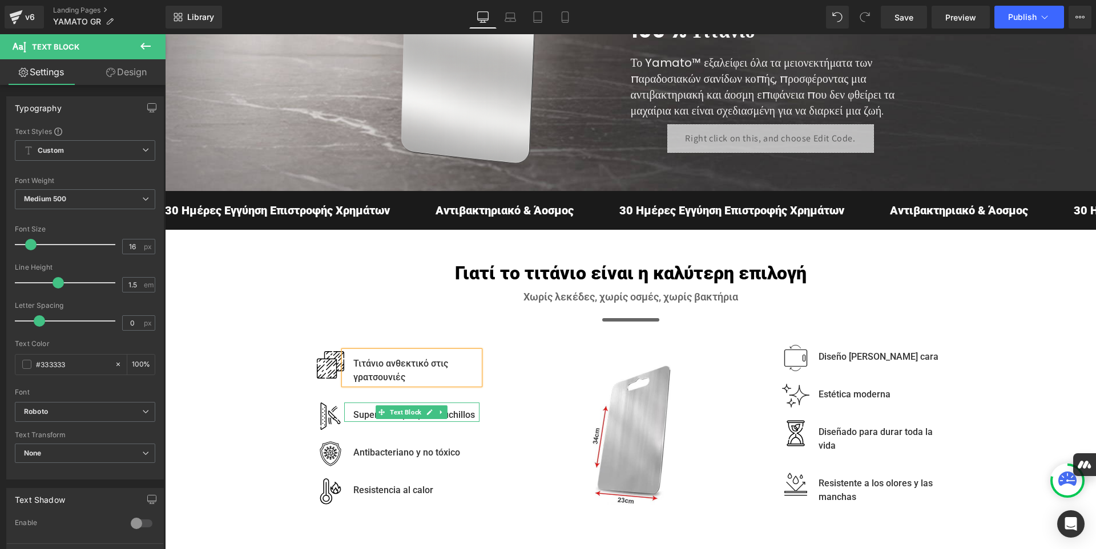
click at [456, 415] on p "Superficie apta para cuchillos" at bounding box center [416, 416] width 126 height 14
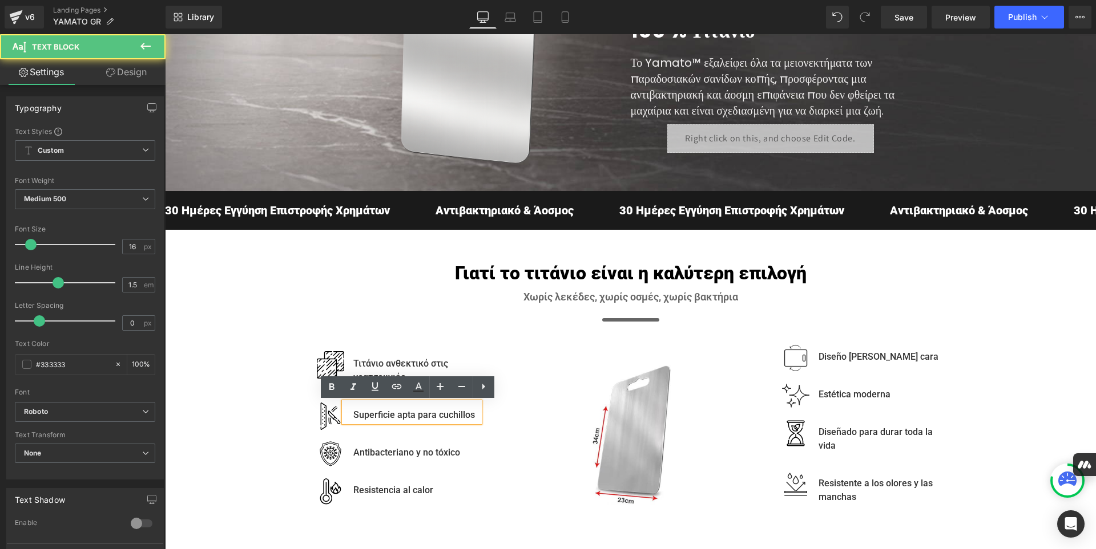
click at [468, 415] on p "Superficie apta para cuchillos" at bounding box center [416, 416] width 126 height 14
drag, startPoint x: 468, startPoint y: 415, endPoint x: 349, endPoint y: 412, distance: 119.3
click at [353, 412] on p "Superficie apta para cuchillos" at bounding box center [416, 416] width 126 height 14
paste div
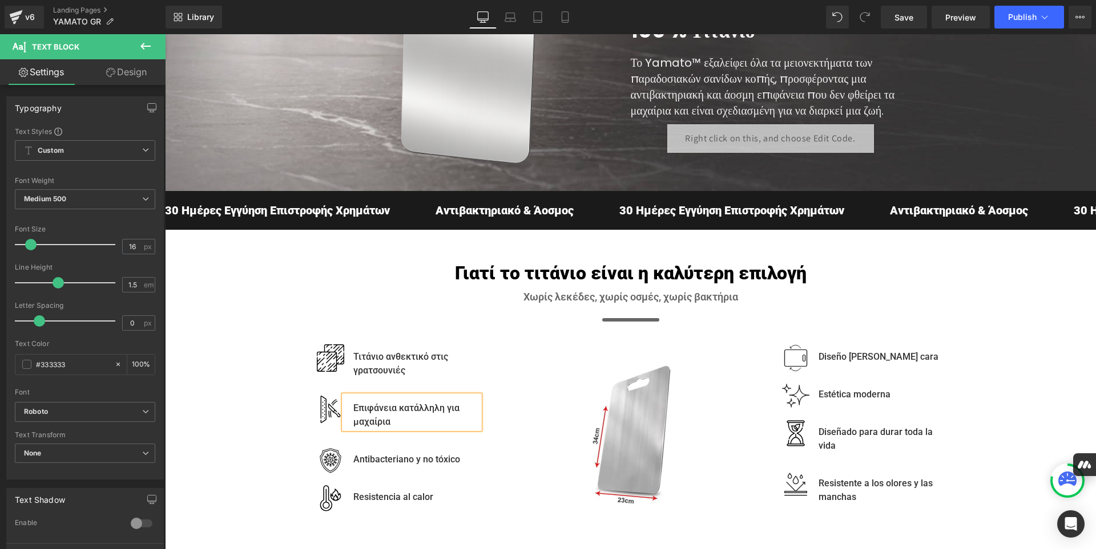
scroll to position [202, 0]
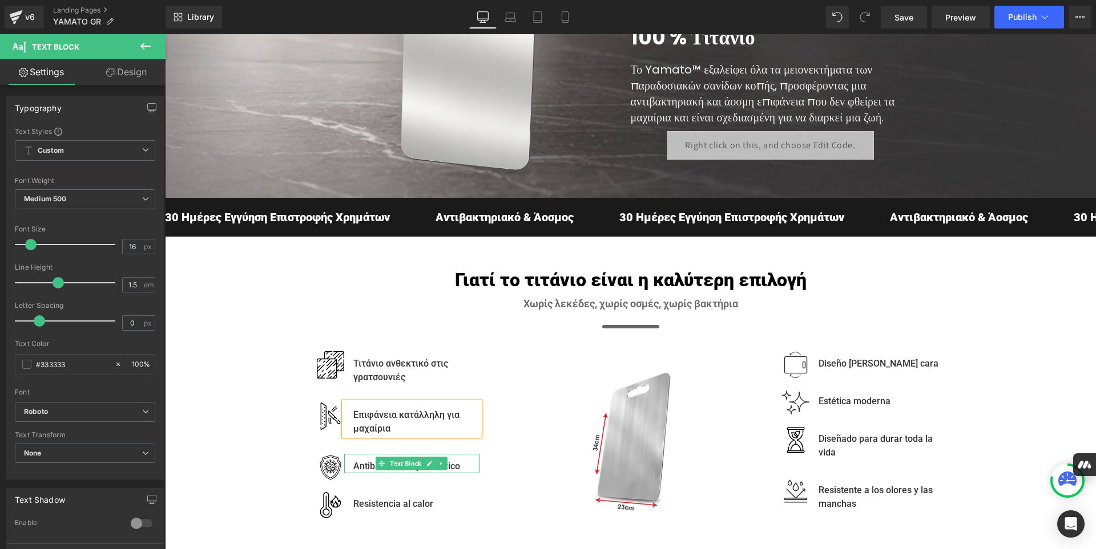
click at [458, 464] on p "Antibacteriano y no tóxico" at bounding box center [416, 467] width 126 height 14
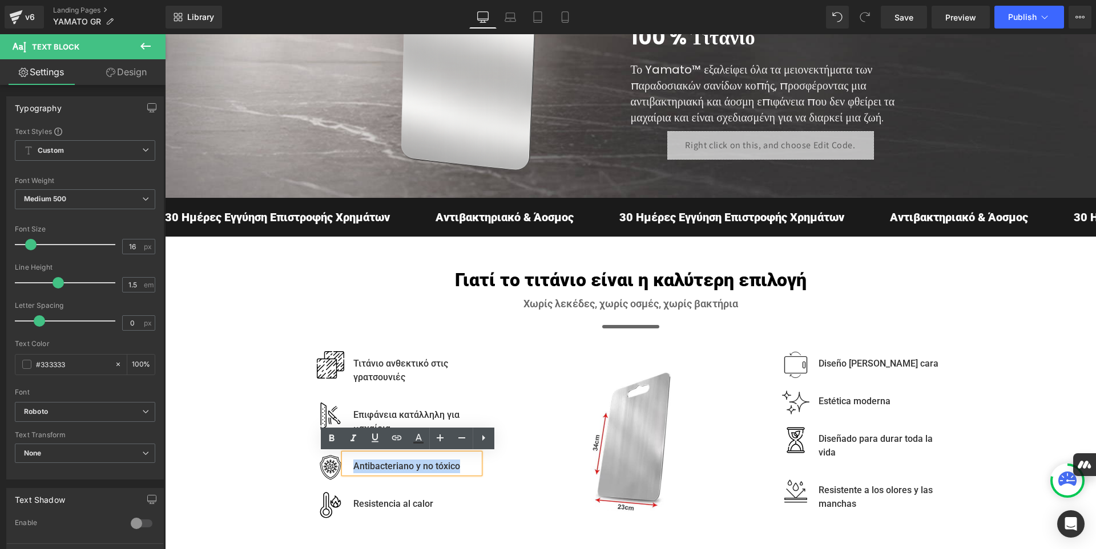
drag, startPoint x: 458, startPoint y: 464, endPoint x: 347, endPoint y: 464, distance: 111.3
click at [347, 464] on div "Antibacteriano y no tóxico" at bounding box center [411, 463] width 135 height 19
paste div
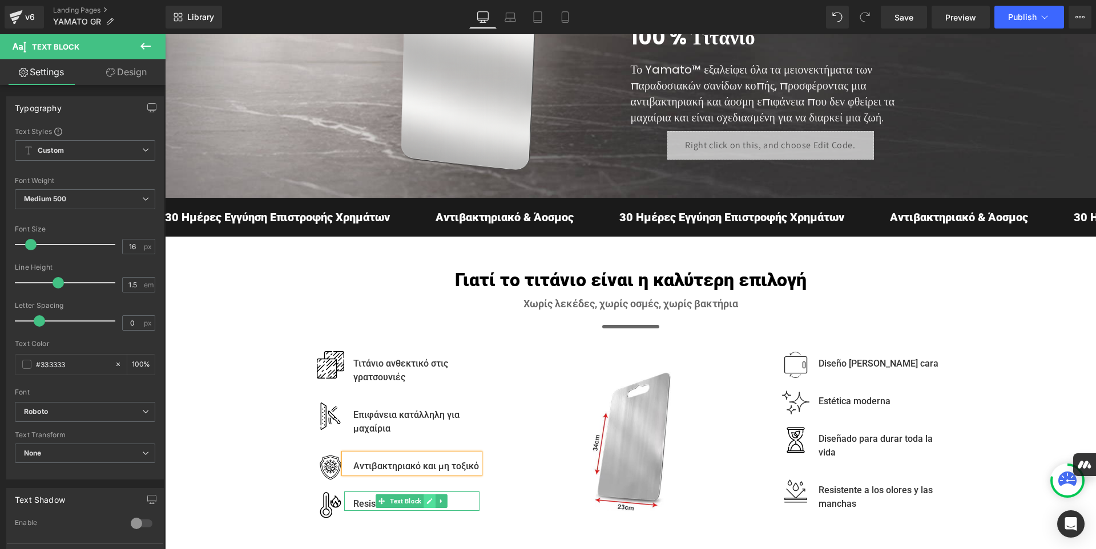
click at [427, 505] on icon at bounding box center [429, 501] width 6 height 7
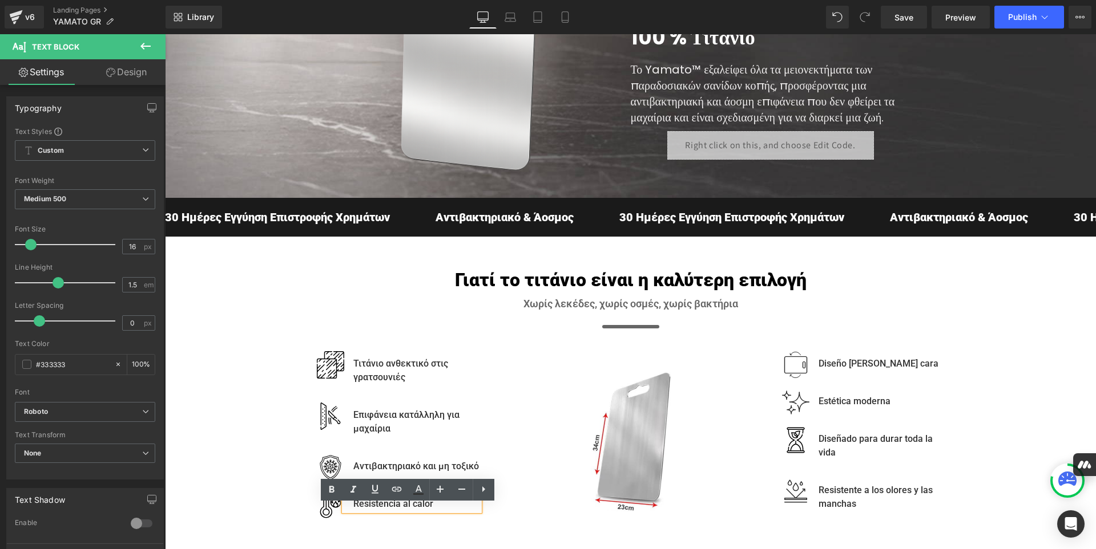
click at [434, 511] on p "Resistencia al calor" at bounding box center [416, 505] width 126 height 14
drag, startPoint x: 434, startPoint y: 517, endPoint x: 349, endPoint y: 519, distance: 85.0
click at [353, 511] on p "Resistencia al calor" at bounding box center [416, 505] width 126 height 14
paste div
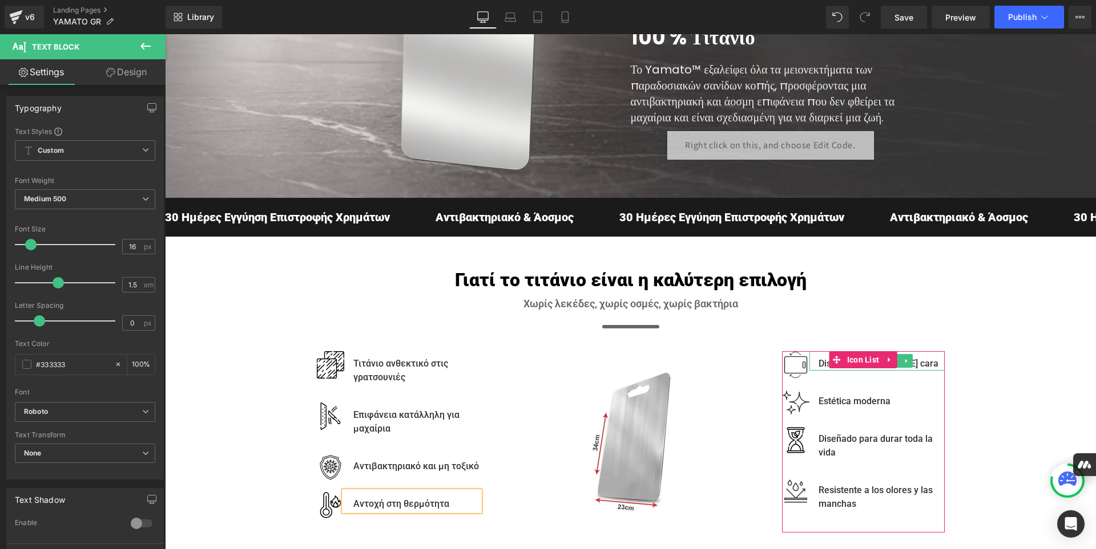
click at [914, 370] on p "Diseño [PERSON_NAME] cara" at bounding box center [881, 364] width 126 height 14
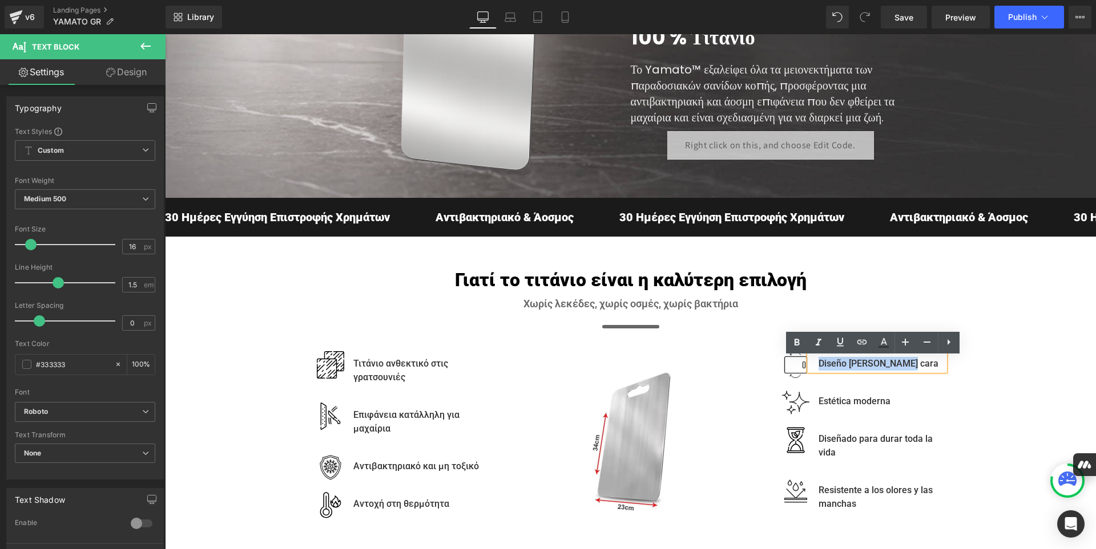
drag, startPoint x: 903, startPoint y: 373, endPoint x: 814, endPoint y: 370, distance: 89.0
click at [818, 370] on p "Diseño [PERSON_NAME] cara" at bounding box center [881, 364] width 126 height 14
paste div
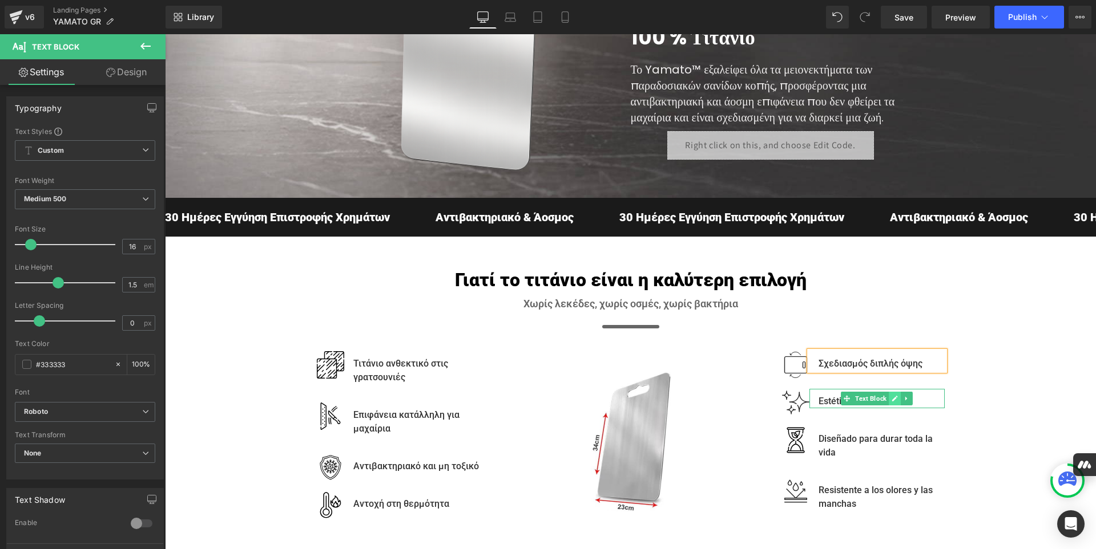
click at [892, 402] on icon at bounding box center [895, 399] width 6 height 6
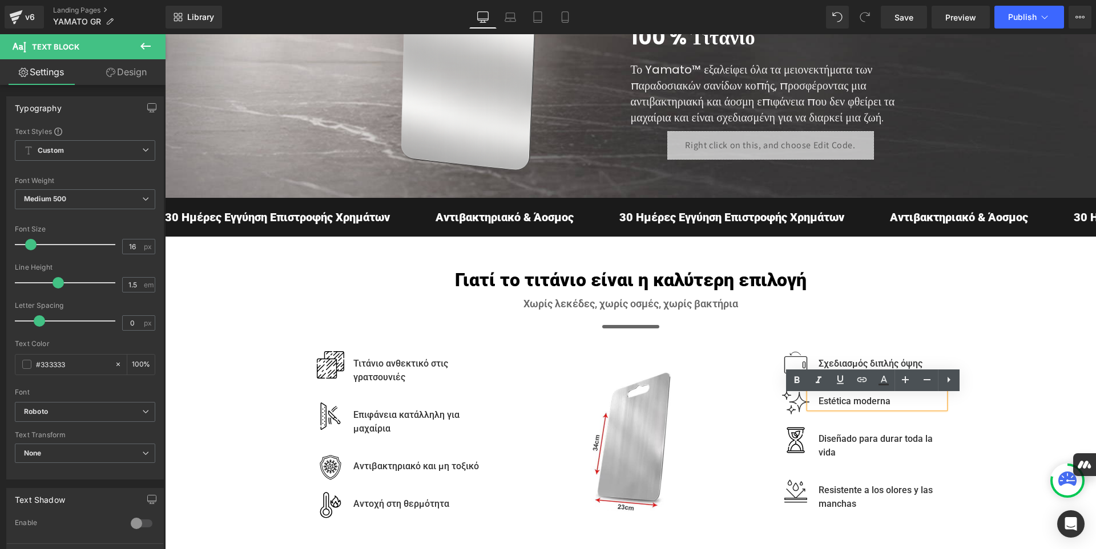
click at [895, 409] on p "Estética moderna" at bounding box center [881, 402] width 126 height 14
drag, startPoint x: 895, startPoint y: 412, endPoint x: 814, endPoint y: 409, distance: 81.1
click at [818, 409] on p "Estética moderna" at bounding box center [881, 402] width 126 height 14
paste div
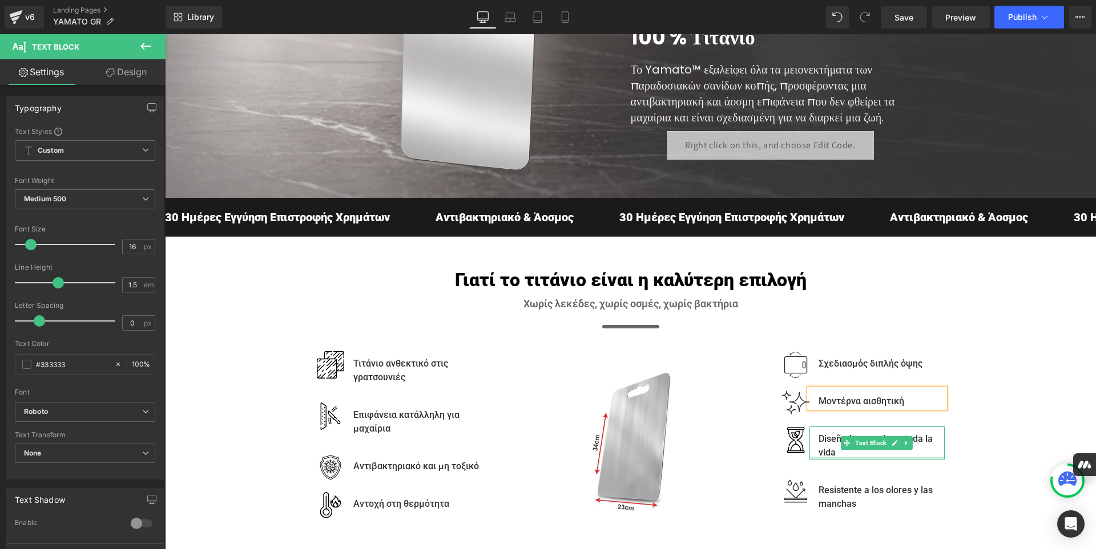
click at [839, 460] on div at bounding box center [876, 458] width 135 height 3
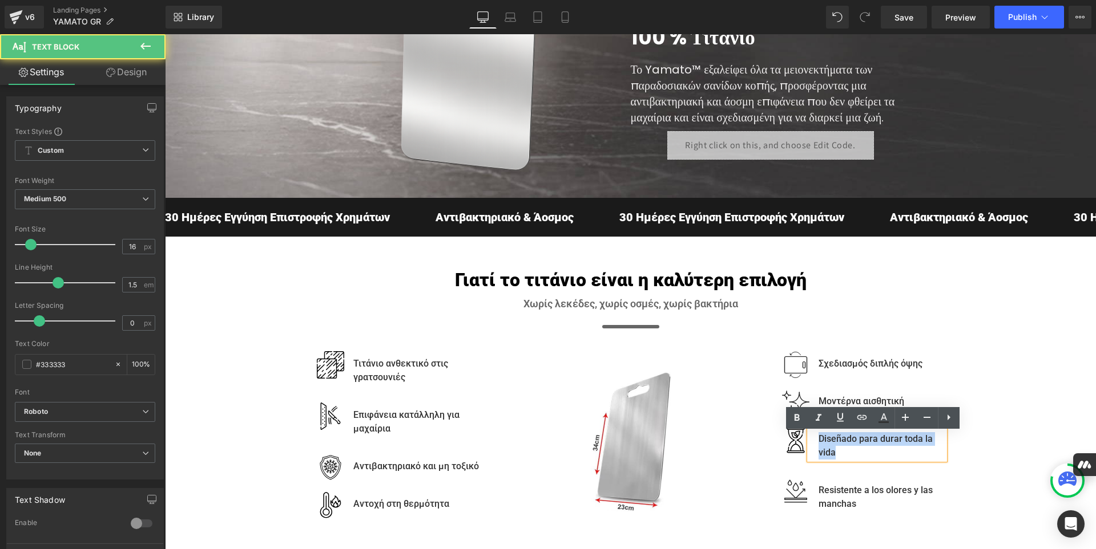
drag, startPoint x: 832, startPoint y: 461, endPoint x: 812, endPoint y: 444, distance: 26.4
click at [812, 444] on div "Diseñado para durar toda la vida" at bounding box center [876, 443] width 135 height 33
paste div
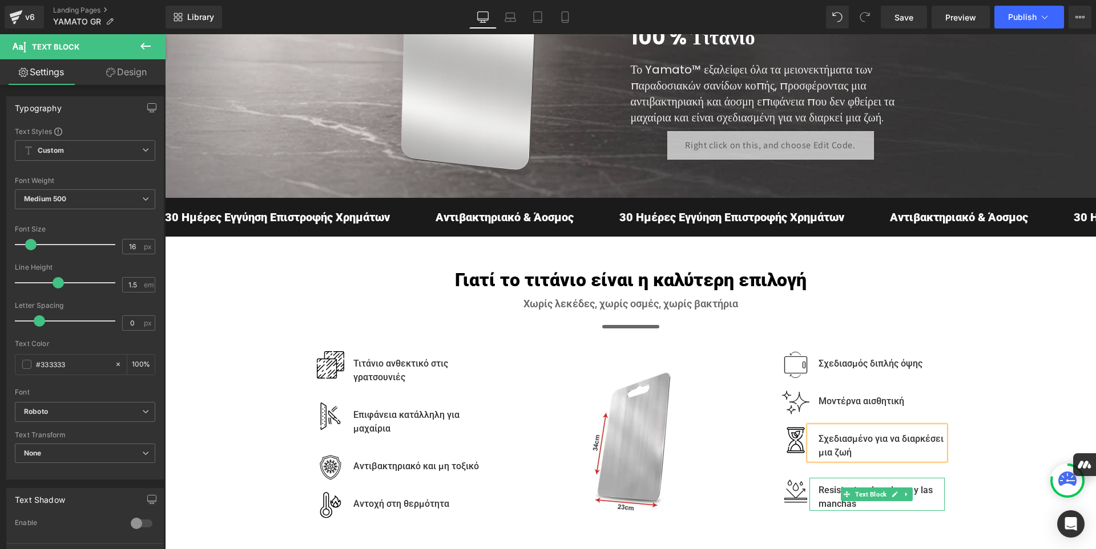
click at [853, 510] on p "Resistente a los olores y las manchas" at bounding box center [881, 497] width 126 height 27
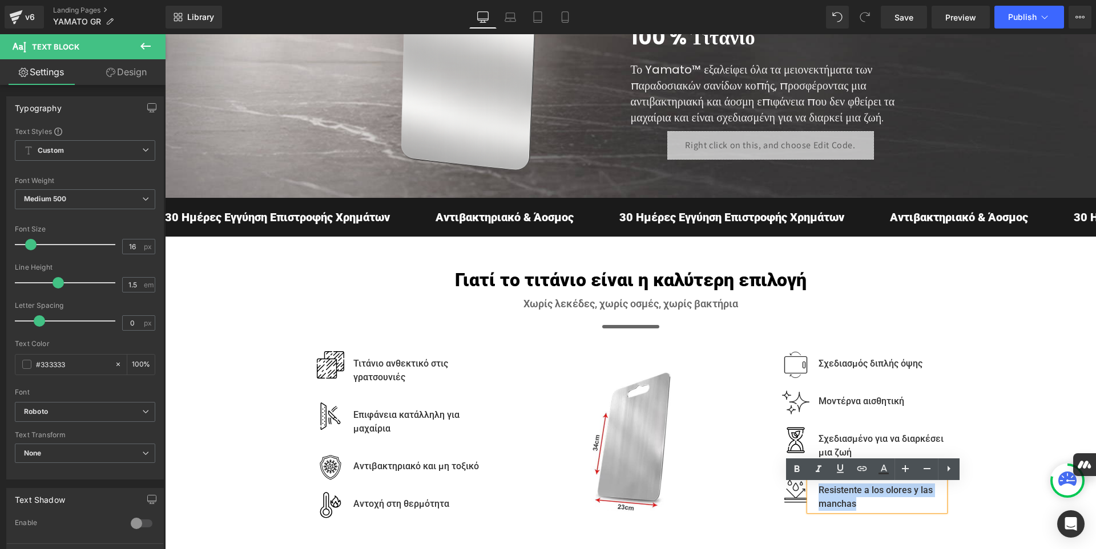
drag, startPoint x: 853, startPoint y: 510, endPoint x: 816, endPoint y: 496, distance: 39.3
click at [818, 496] on p "Resistente a los olores y las manchas" at bounding box center [881, 497] width 126 height 27
paste div
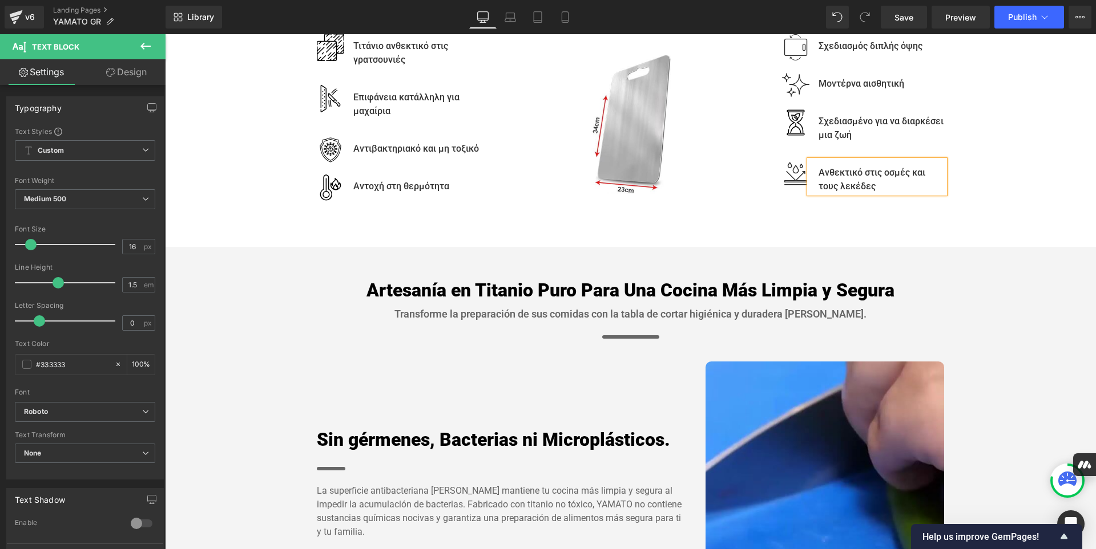
scroll to position [531, 0]
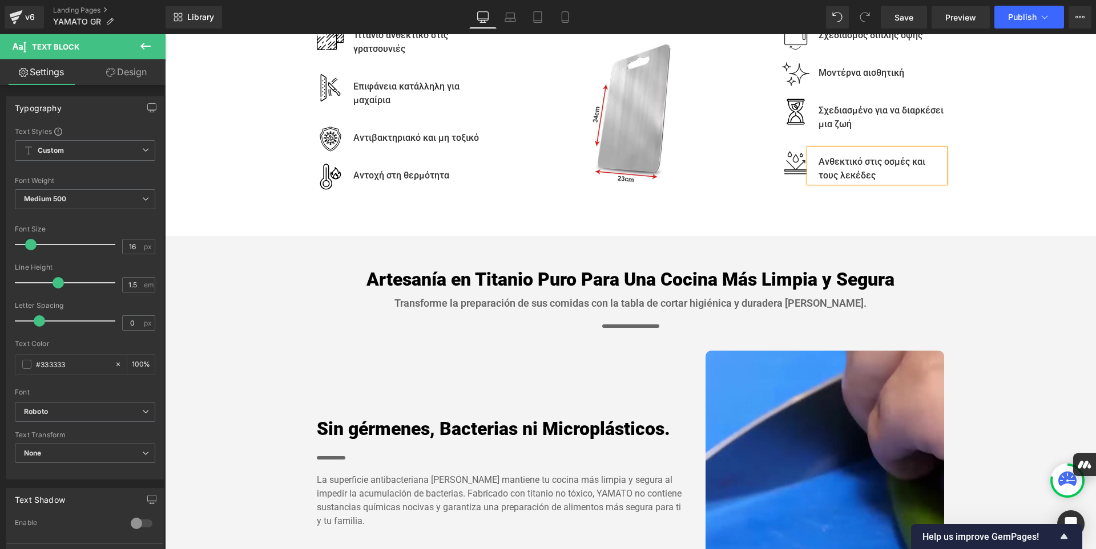
click at [890, 292] on h3 "Artesanía en Titanio Puro Para Una Cocina Más Limpia y Segura" at bounding box center [631, 280] width 628 height 24
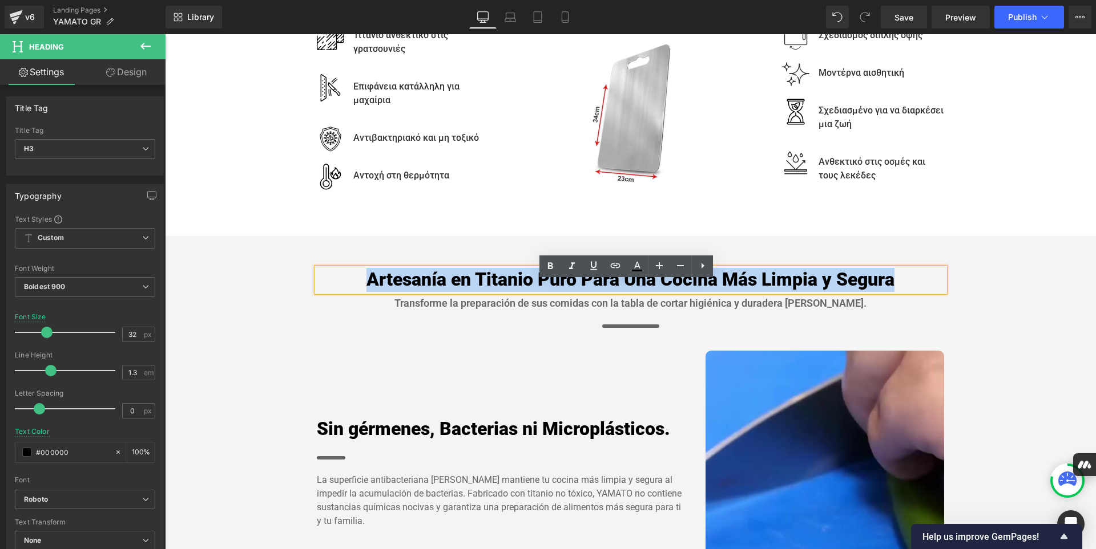
drag, startPoint x: 890, startPoint y: 292, endPoint x: 363, endPoint y: 297, distance: 526.1
click at [363, 292] on h3 "Artesanía en Titanio Puro Para Una Cocina Más Limpia y Segura" at bounding box center [631, 280] width 628 height 24
paste div
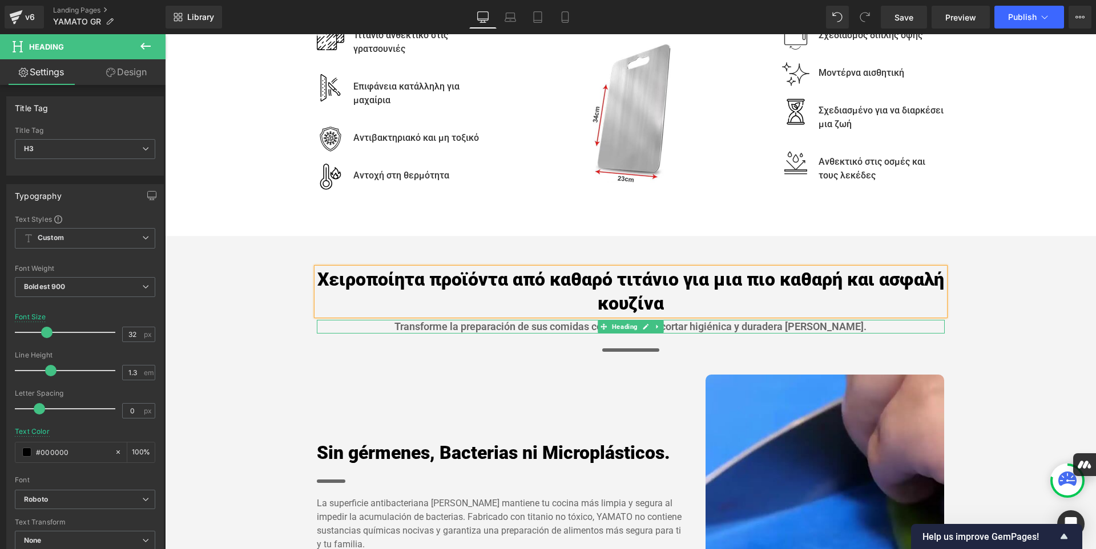
click at [852, 333] on h4 "Transforme la preparación de sus comidas con la tabla de cortar higiénica y dur…" at bounding box center [631, 326] width 628 height 13
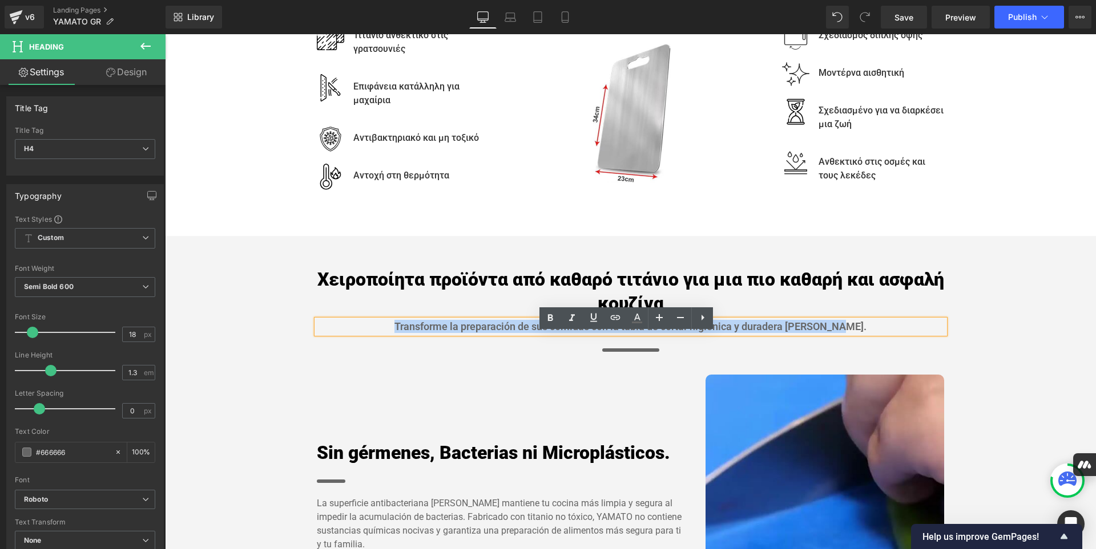
drag, startPoint x: 852, startPoint y: 341, endPoint x: 402, endPoint y: 340, distance: 450.2
click at [402, 333] on h4 "Transforme la preparación de sus comidas con la tabla de cortar higiénica y dur…" at bounding box center [631, 326] width 628 height 13
paste div
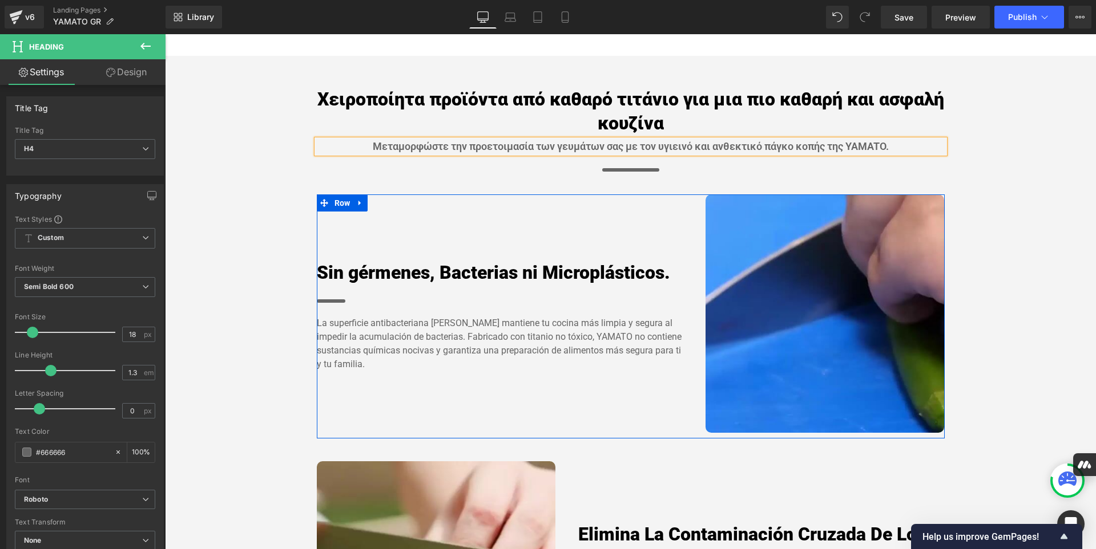
scroll to position [712, 0]
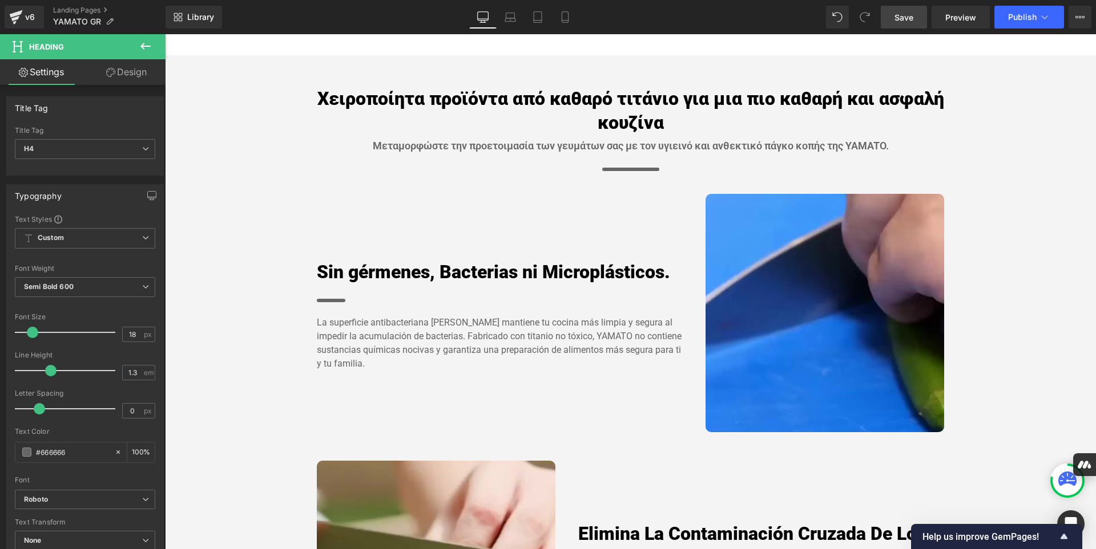
click at [907, 14] on span "Save" at bounding box center [903, 17] width 19 height 12
